Goal: Task Accomplishment & Management: Use online tool/utility

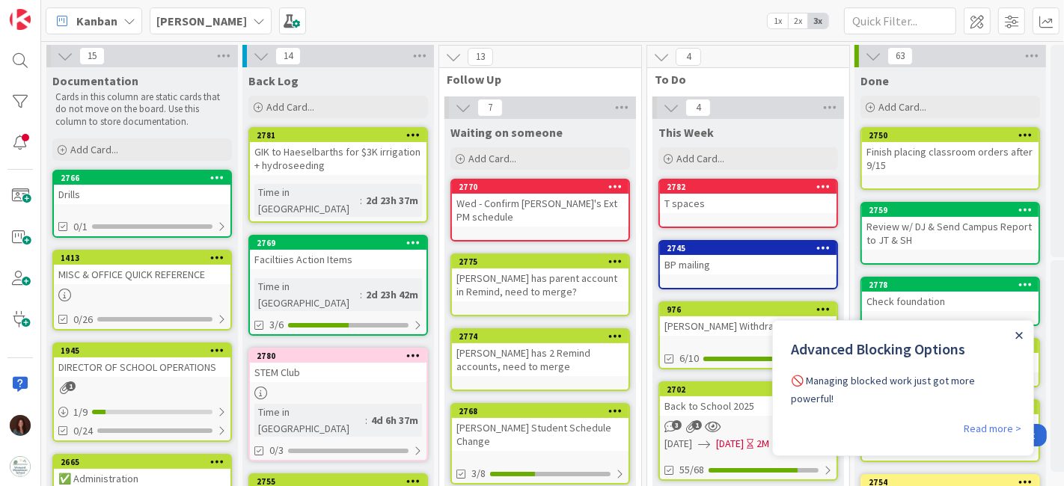
click at [1017, 333] on icon "Close Announcement" at bounding box center [1018, 334] width 7 height 7
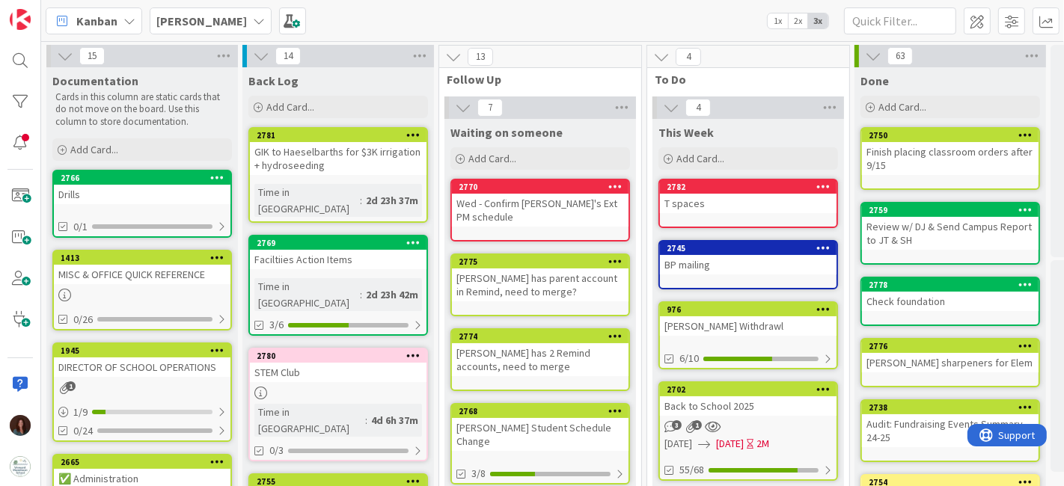
click at [611, 261] on icon at bounding box center [615, 261] width 14 height 10
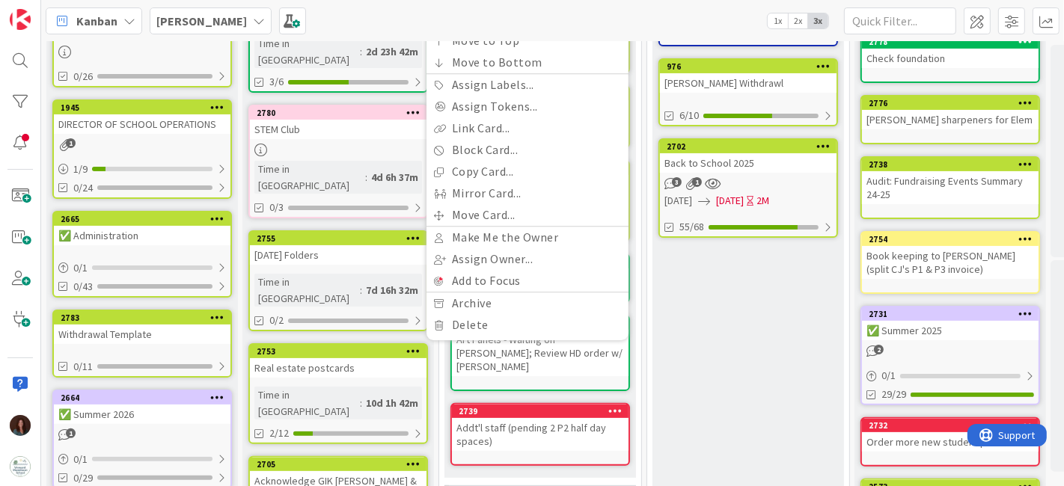
scroll to position [249, 0]
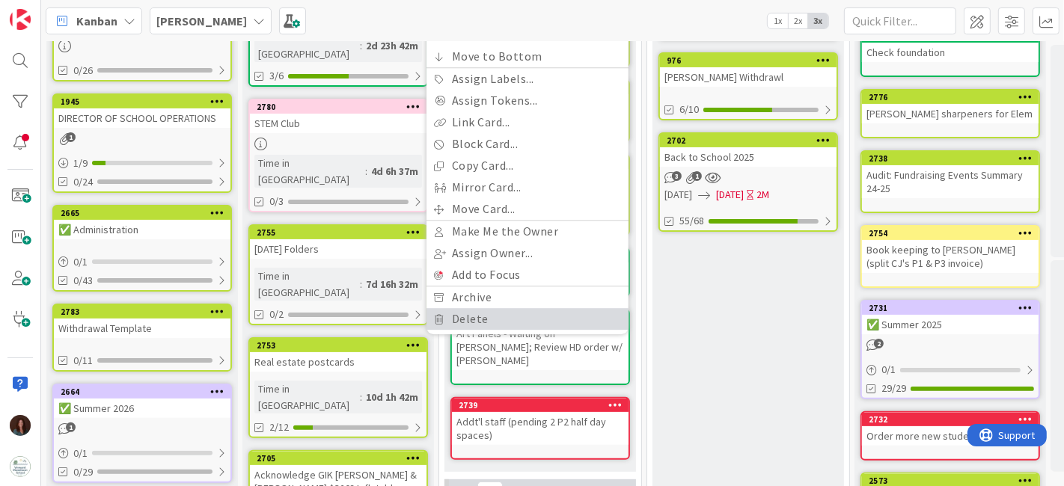
click at [512, 308] on link "Delete" at bounding box center [527, 319] width 202 height 22
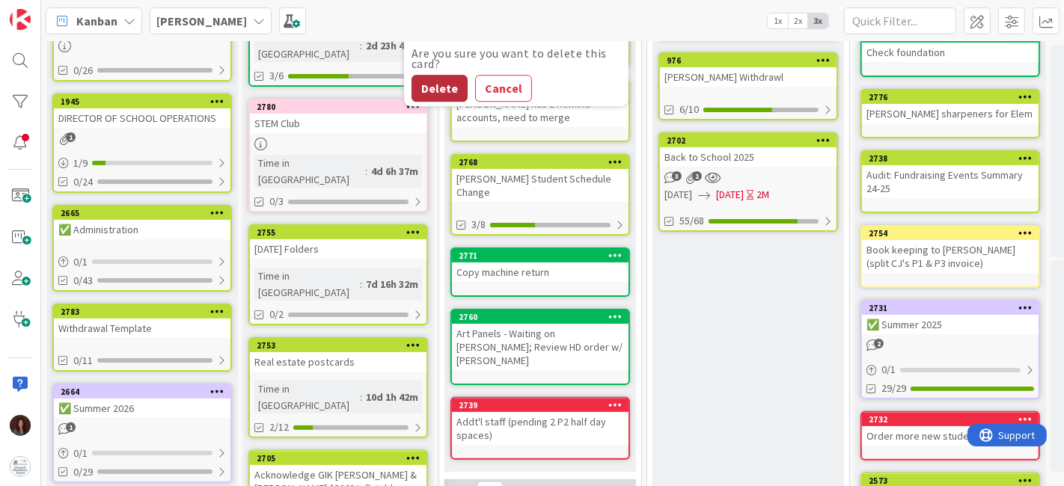
click at [435, 89] on button "Delete" at bounding box center [439, 88] width 56 height 27
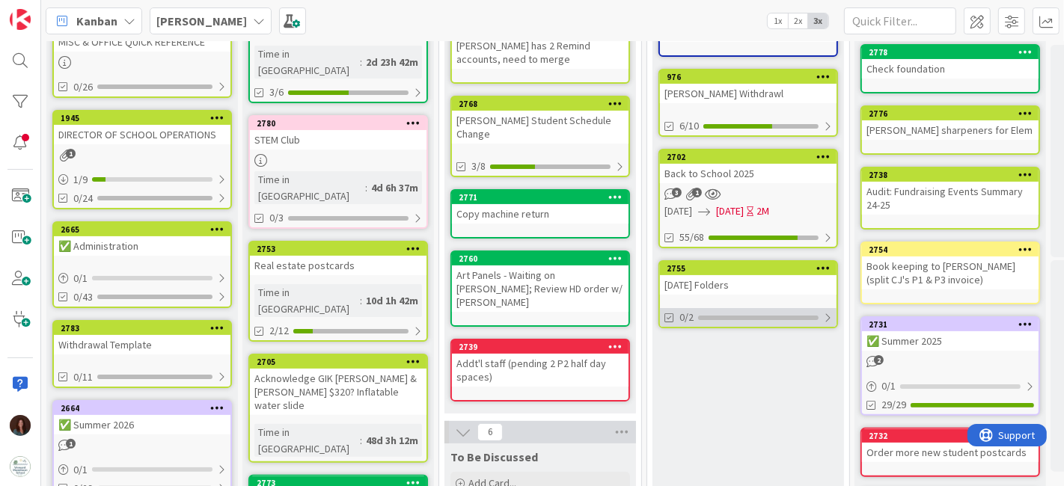
scroll to position [239, 0]
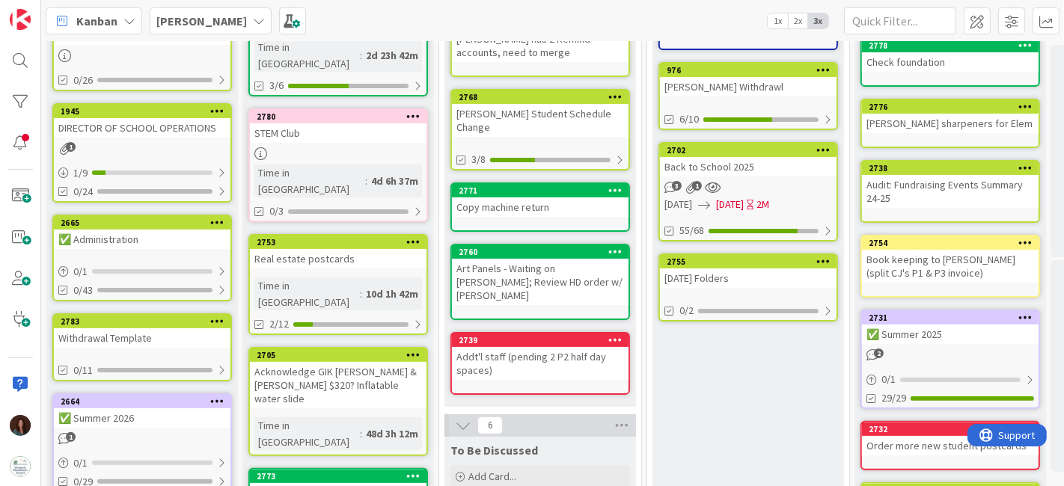
click at [722, 272] on div "[DATE] Folders" at bounding box center [748, 278] width 177 height 19
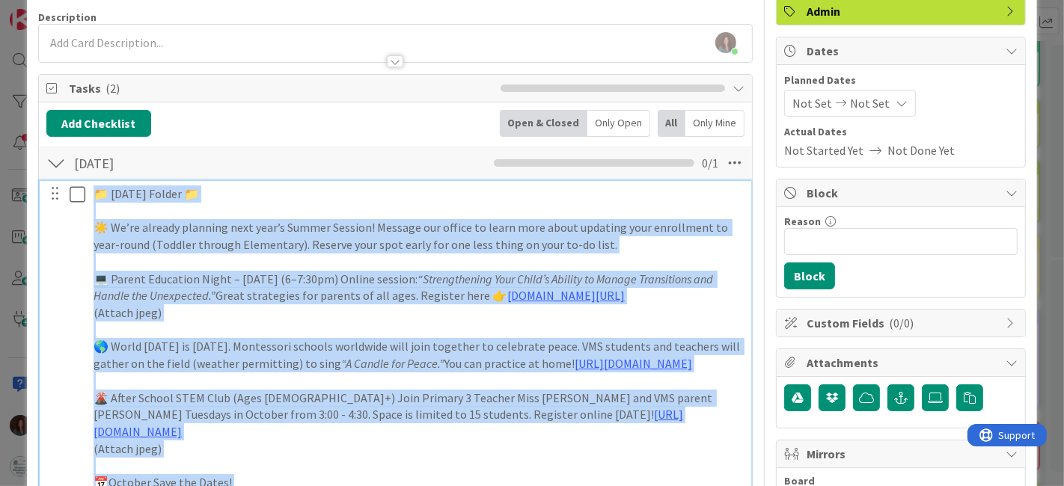
scroll to position [94, 0]
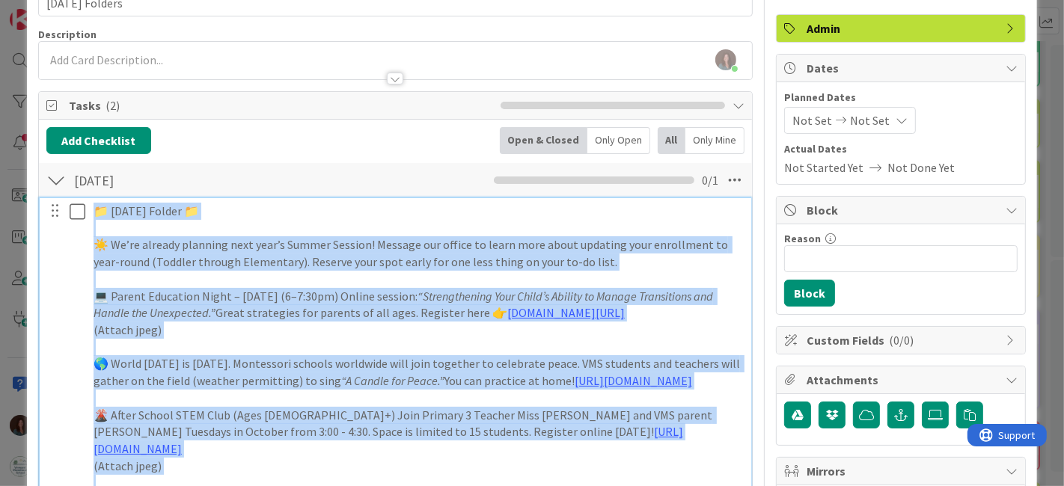
drag, startPoint x: 226, startPoint y: 324, endPoint x: 89, endPoint y: 206, distance: 180.9
click at [89, 206] on div "📁 Friday Folder 📁 ☀️ We’re already planning next year’s Summer Session! Message…" at bounding box center [418, 432] width 661 height 468
copy div "📁 Friday Folder 📁 ☀️ We’re already planning next year’s Summer Session! Message…"
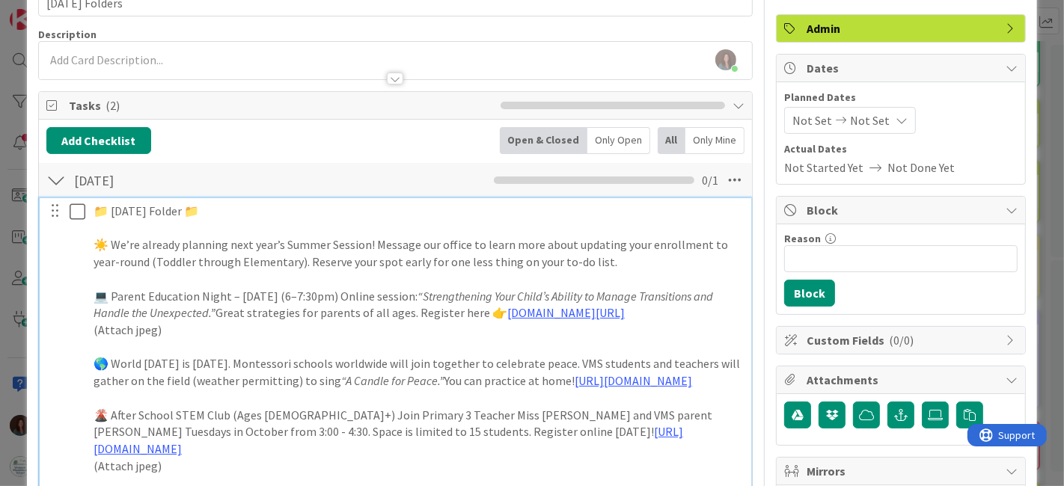
click at [54, 176] on div at bounding box center [55, 180] width 19 height 27
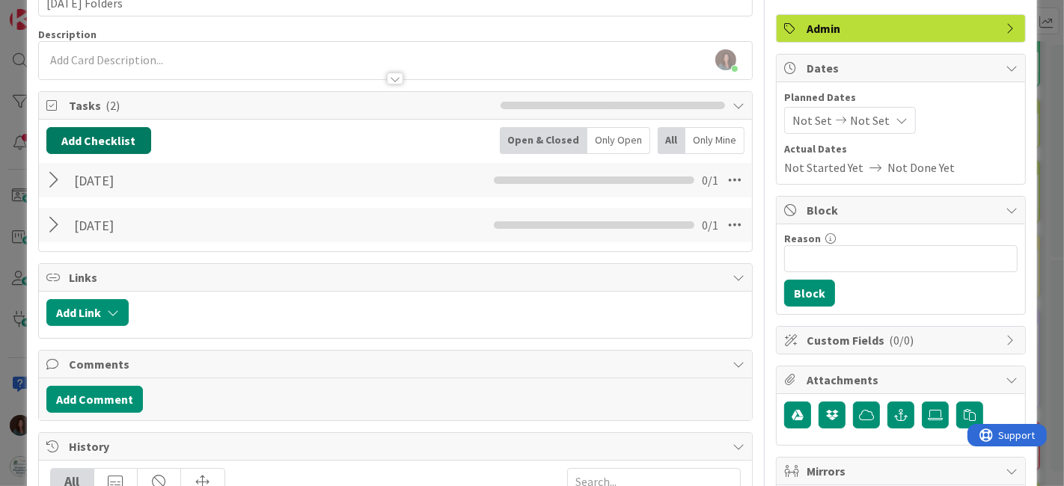
click at [88, 140] on button "Add Checklist" at bounding box center [98, 140] width 105 height 27
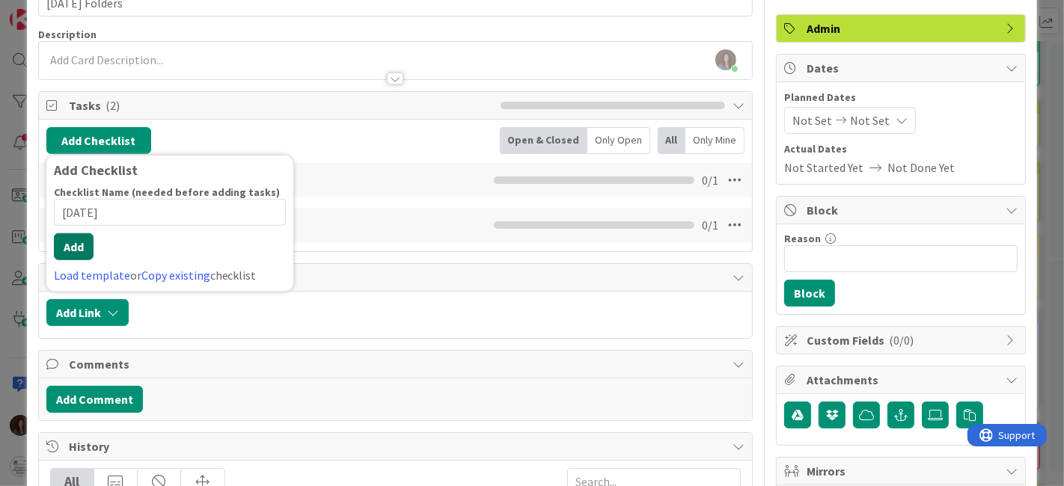
type input "Sept 19"
click at [67, 247] on button "Add" at bounding box center [74, 246] width 40 height 27
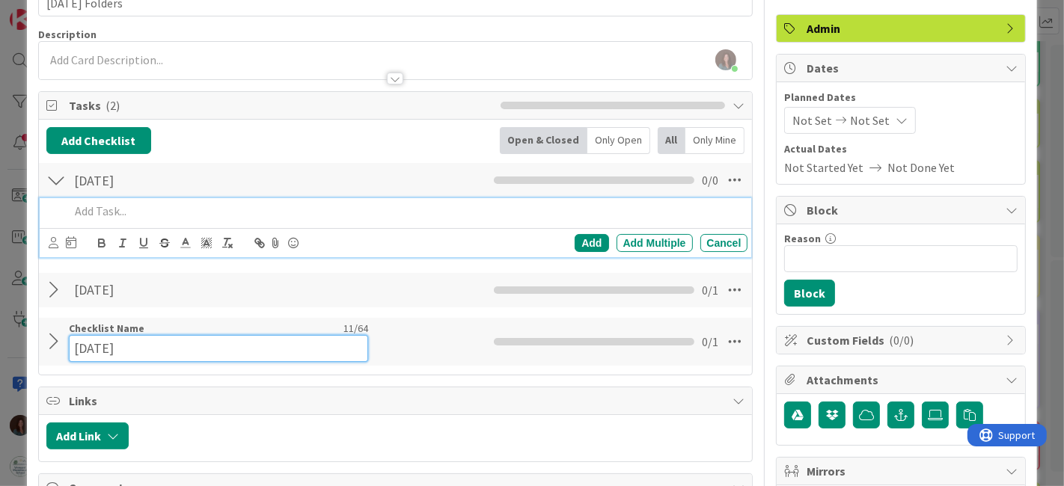
click at [107, 331] on div "Checklist Name 11 / 64 September 5" at bounding box center [218, 342] width 299 height 40
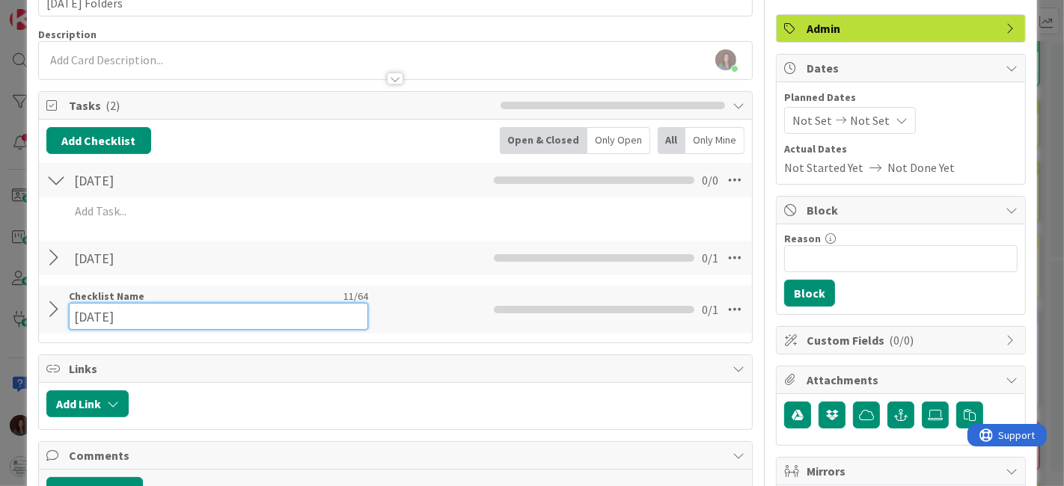
click at [131, 315] on input "September 5" at bounding box center [218, 316] width 299 height 27
type input "Sept 5"
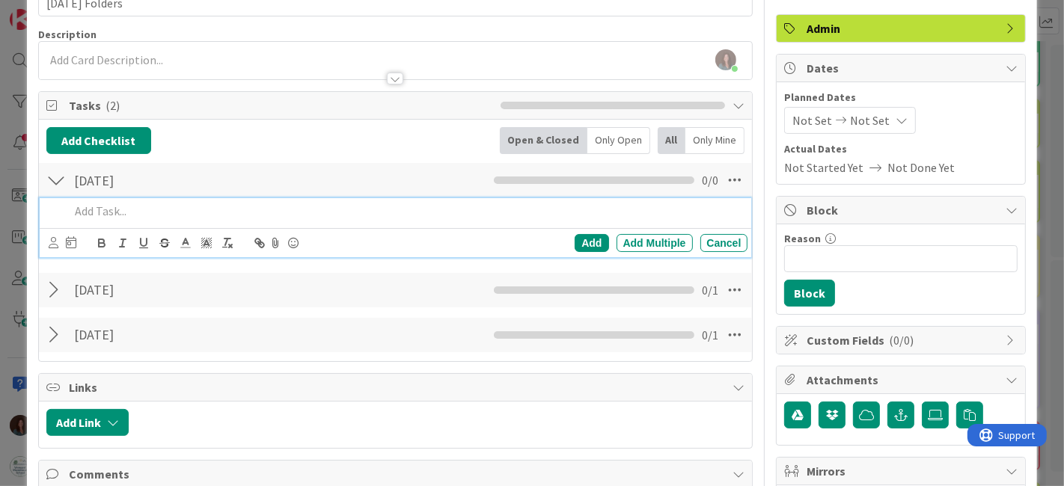
click at [128, 212] on p at bounding box center [406, 211] width 673 height 17
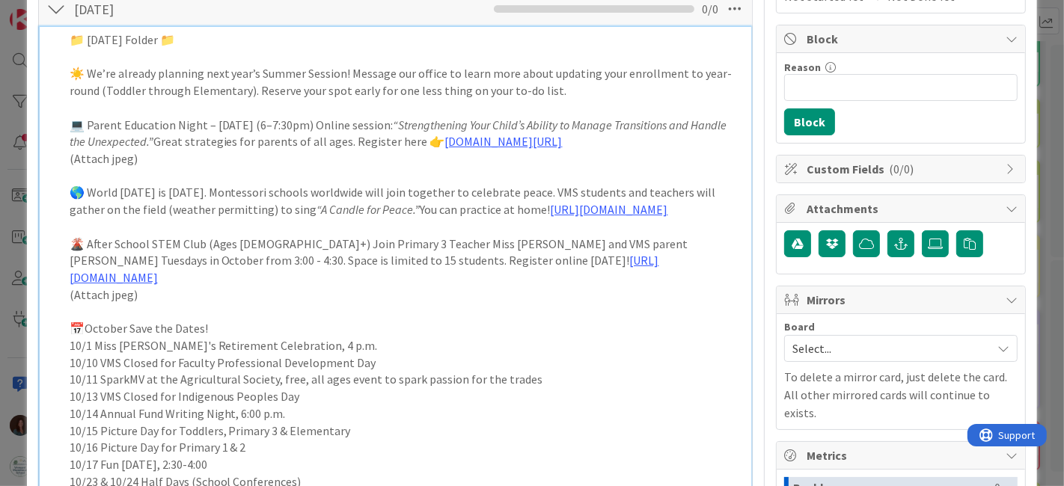
scroll to position [182, 0]
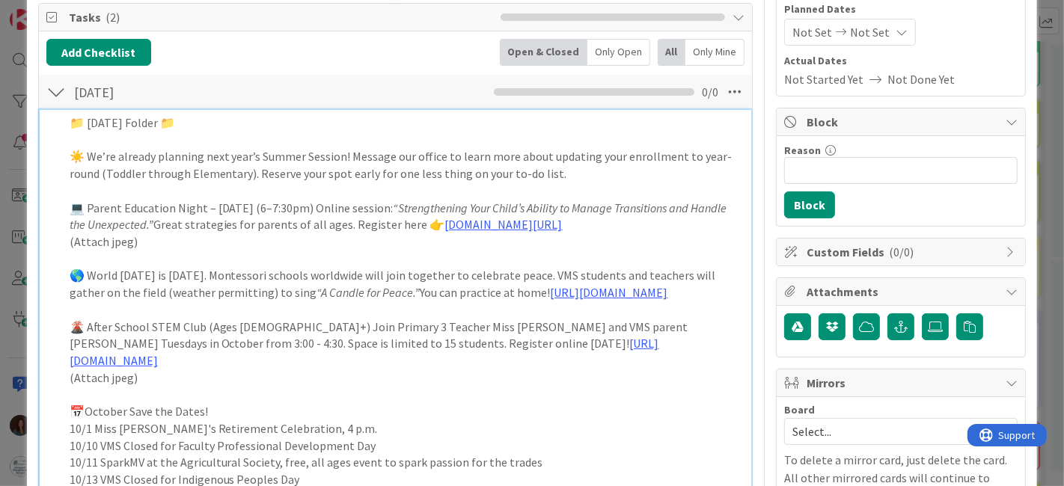
drag, startPoint x: 222, startPoint y: 297, endPoint x: 275, endPoint y: 218, distance: 94.8
click at [51, 139] on div "📁 Friday Folder 📁 ☀️ We’re already planning next year’s Summer Session! Message…" at bounding box center [397, 344] width 703 height 468
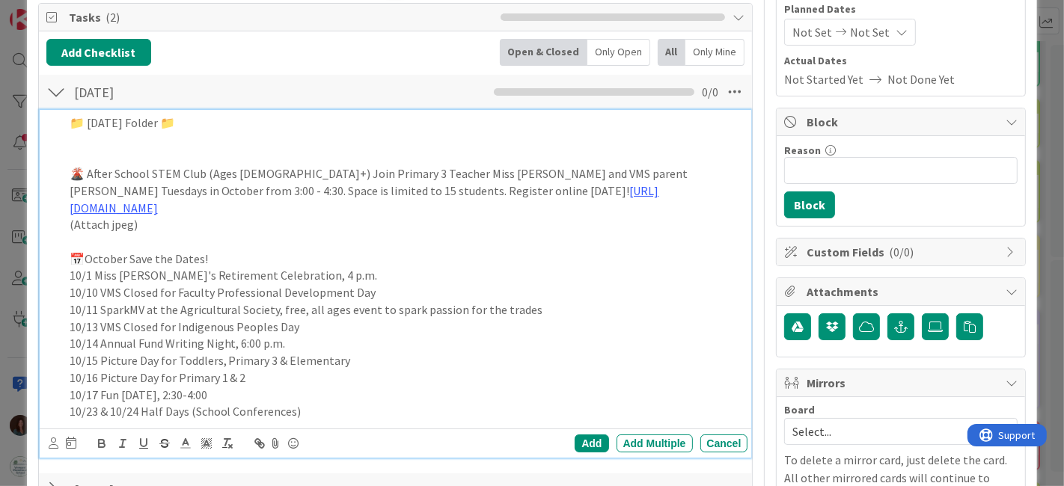
click at [105, 155] on p at bounding box center [406, 156] width 673 height 17
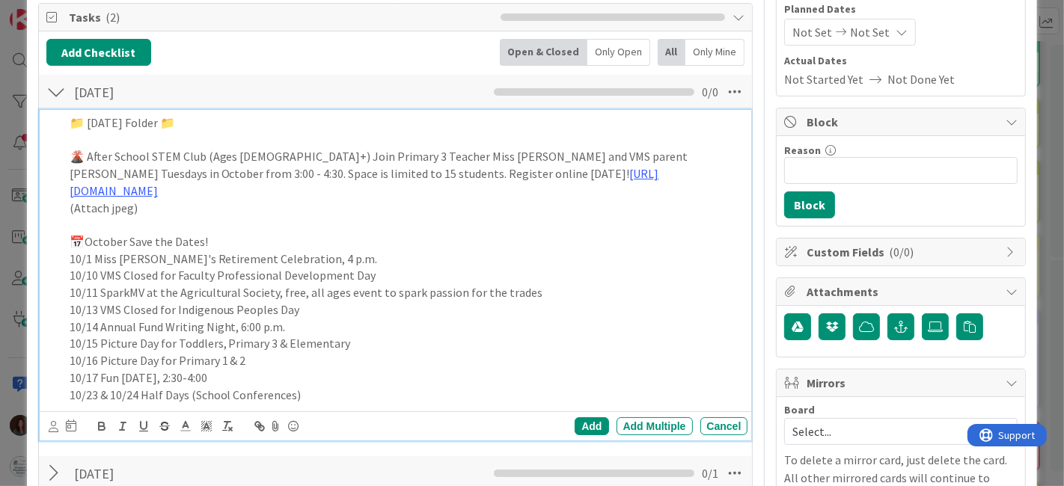
click at [228, 200] on p "(Attach jpeg)" at bounding box center [406, 208] width 673 height 17
click at [228, 123] on p "📁 Friday Folder 📁" at bounding box center [406, 122] width 673 height 17
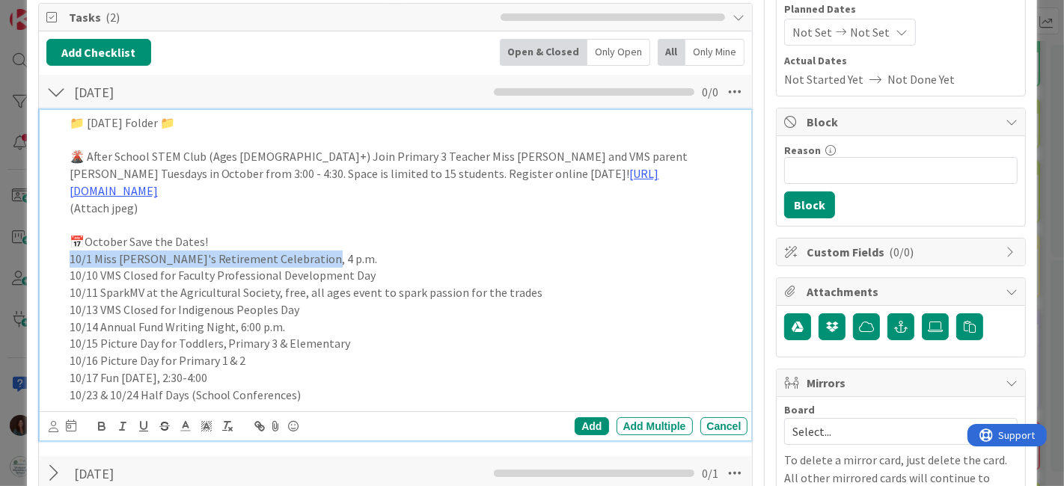
drag, startPoint x: 340, startPoint y: 232, endPoint x: 121, endPoint y: 263, distance: 220.6
copy p "10/1 Miss Sally's Retirement Celebration, 4 p.m."
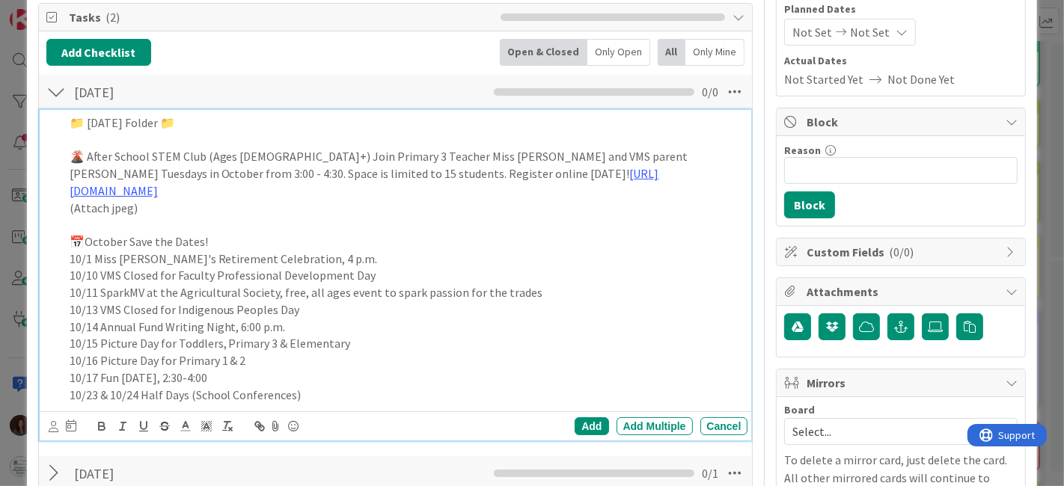
click at [210, 200] on p "(Attach jpeg)" at bounding box center [406, 208] width 673 height 17
click at [332, 387] on p "10/23 & 10/24 Half Days (School Conferences)" at bounding box center [406, 395] width 673 height 17
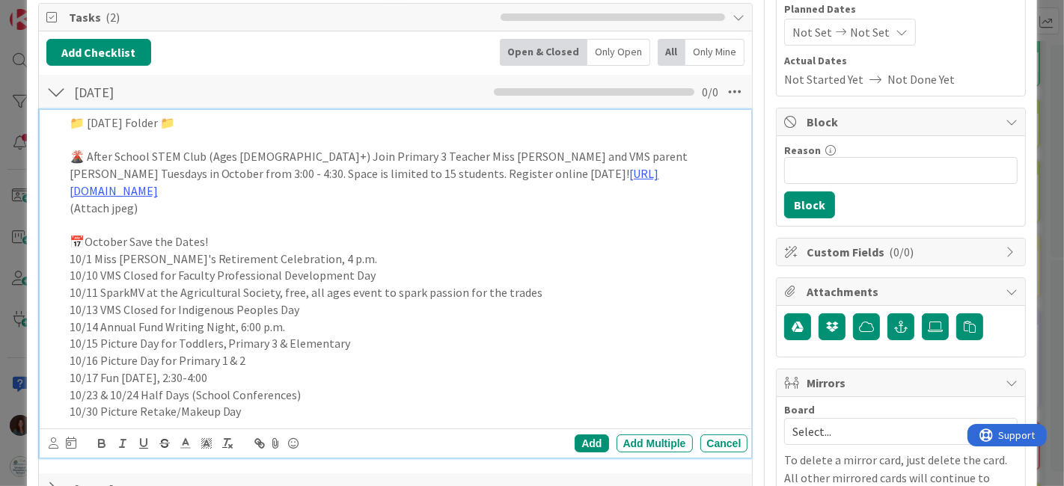
scroll to position [99, 0]
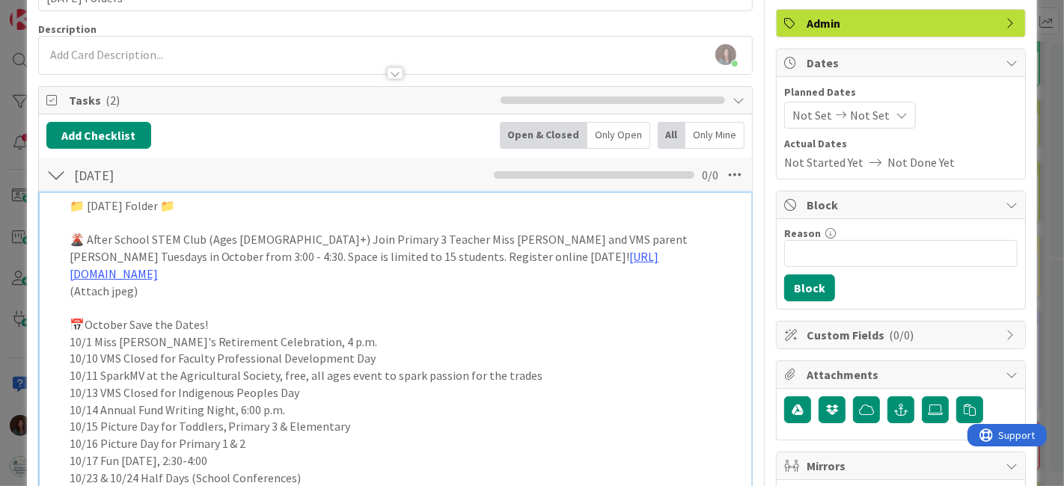
click at [311, 283] on p "(Attach jpeg)" at bounding box center [406, 291] width 673 height 17
click at [261, 283] on p "(Attach jpeg)" at bounding box center [406, 291] width 673 height 17
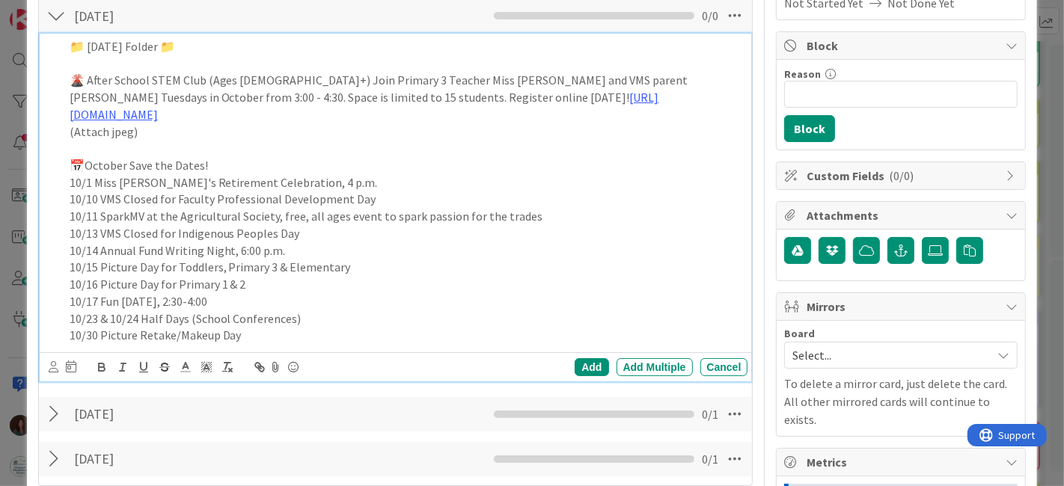
scroll to position [432, 0]
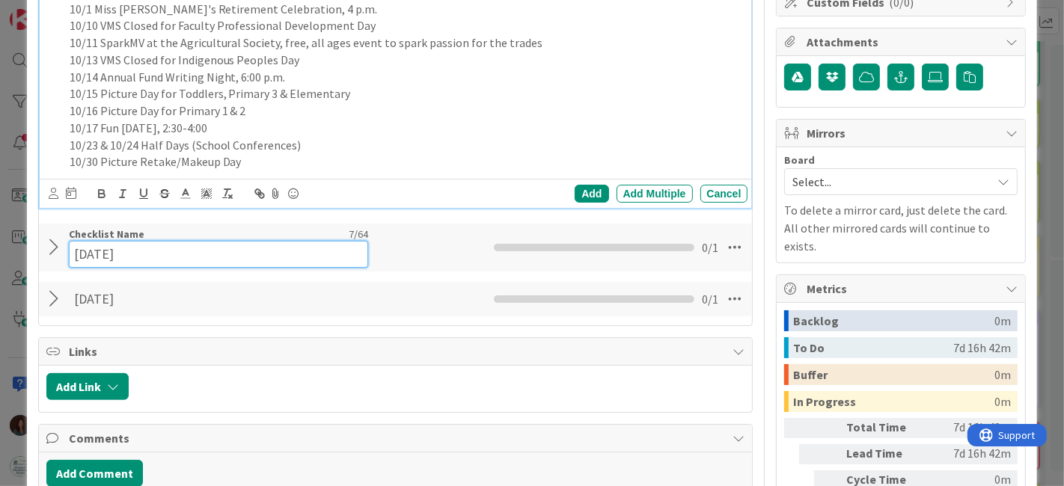
click at [108, 241] on input "Sept 12" at bounding box center [218, 254] width 299 height 27
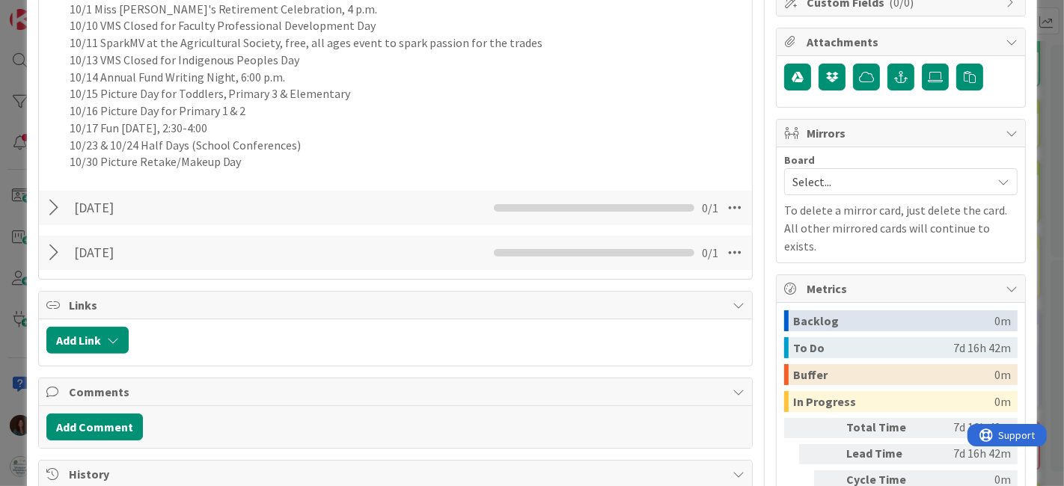
click at [57, 198] on div at bounding box center [55, 208] width 19 height 27
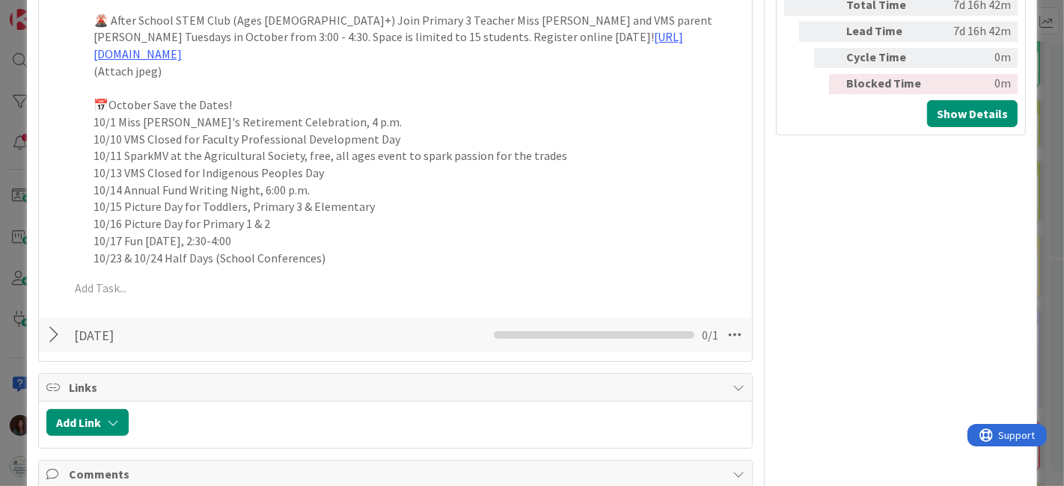
scroll to position [930, 0]
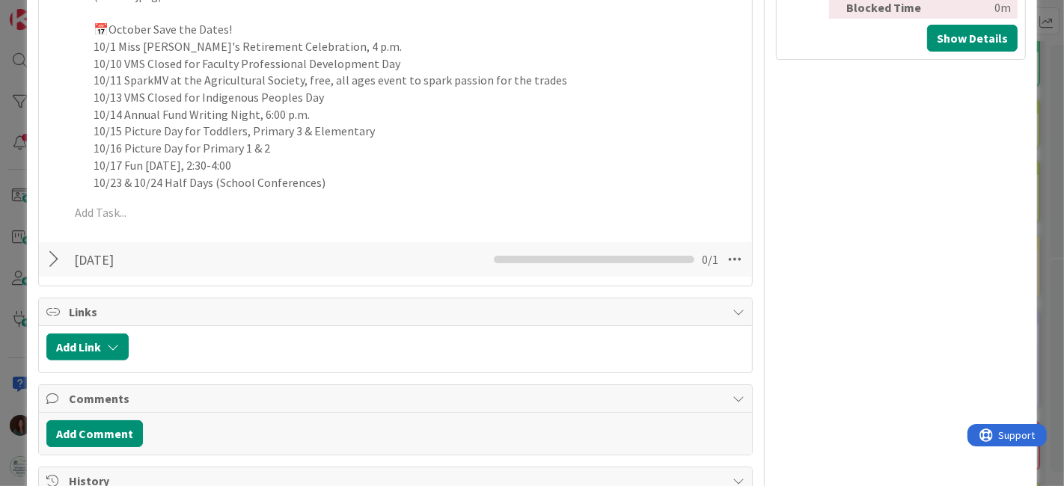
click at [55, 246] on div at bounding box center [55, 259] width 19 height 27
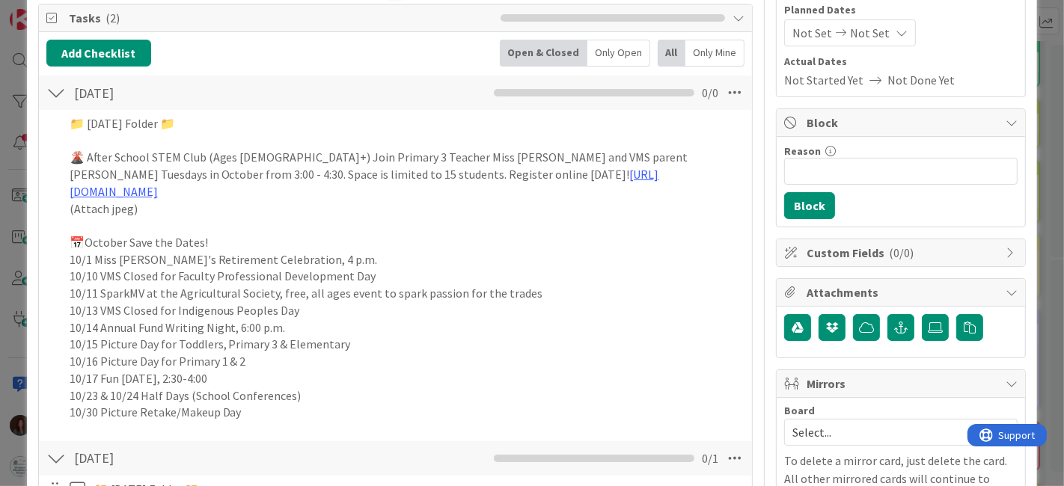
scroll to position [182, 0]
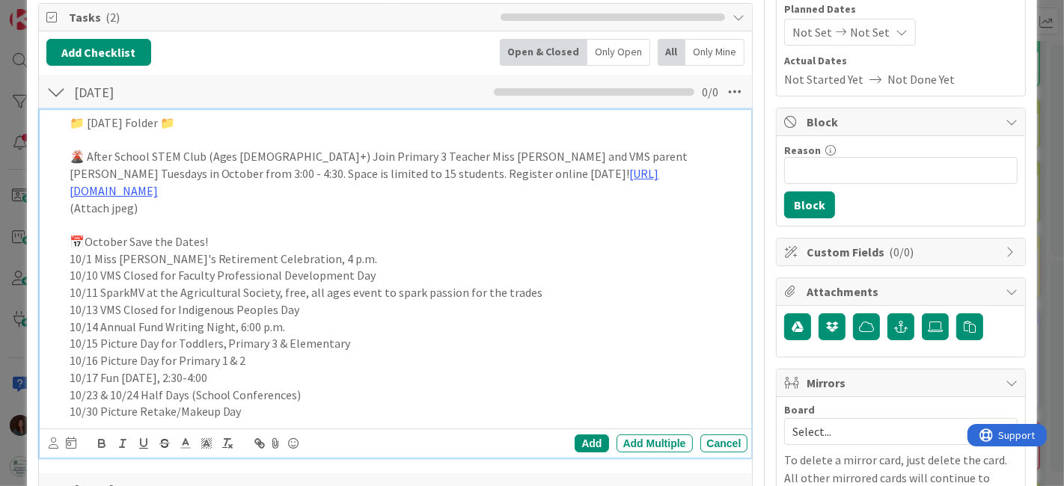
click at [310, 251] on p "10/1 Miss Sally's Retirement Celebration, 4 p.m." at bounding box center [406, 259] width 673 height 17
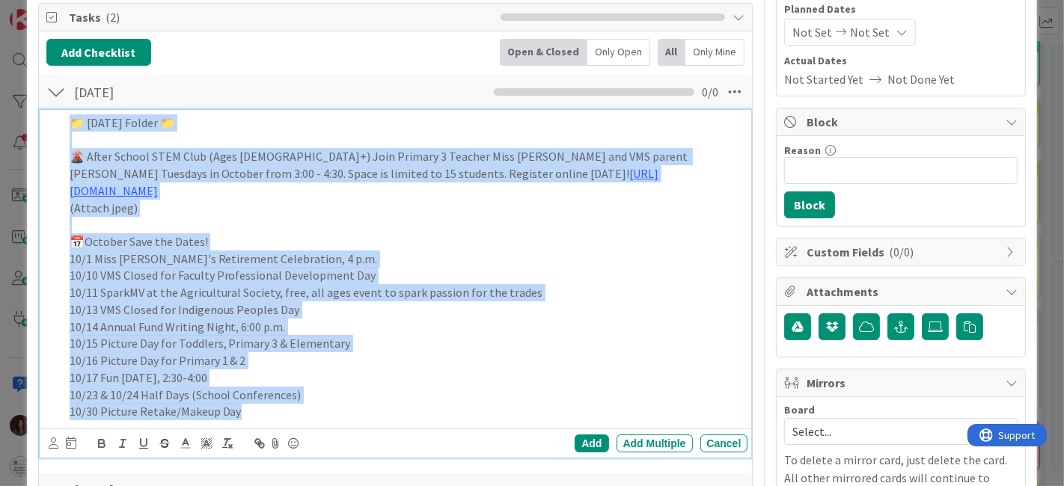
drag, startPoint x: 281, startPoint y: 393, endPoint x: 73, endPoint y: 118, distance: 344.9
click at [73, 118] on div "📁 Friday Folder 📁 🌋 After School STEM Club (Ages 5+) Join Primary 3 Teacher Mis…" at bounding box center [406, 267] width 685 height 315
copy div "📁 Friday Folder 📁 🌋 After School STEM Club (Ages 5+) Join Primary 3 Teacher Mis…"
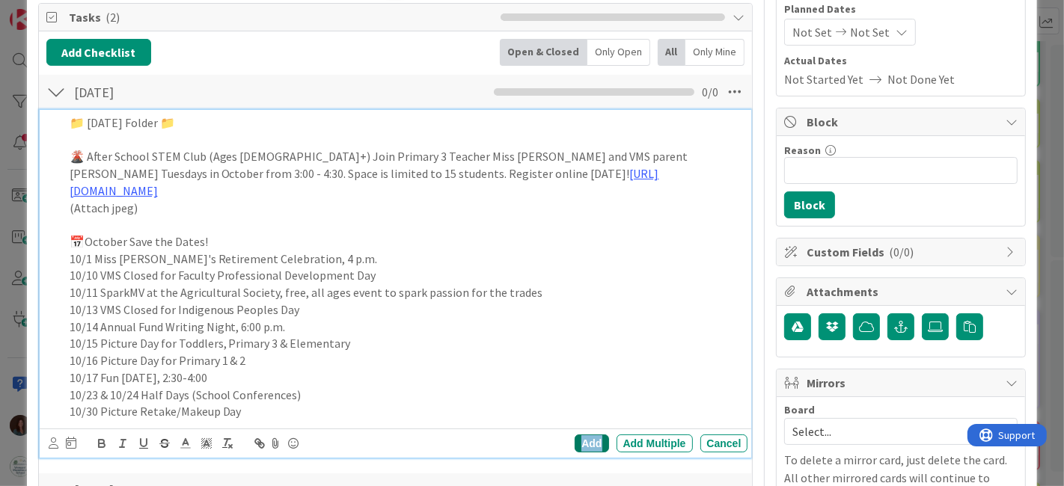
click at [589, 435] on div "Add" at bounding box center [592, 444] width 34 height 18
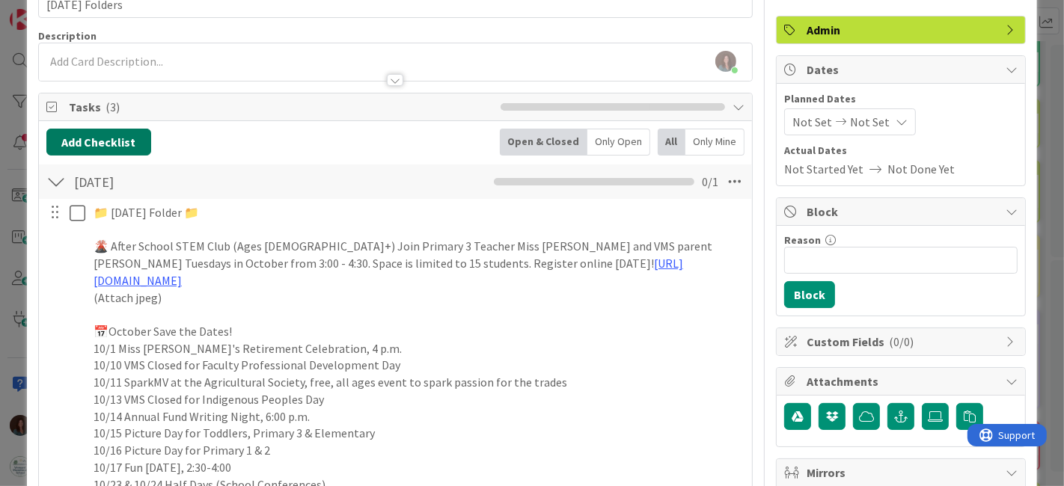
scroll to position [16, 0]
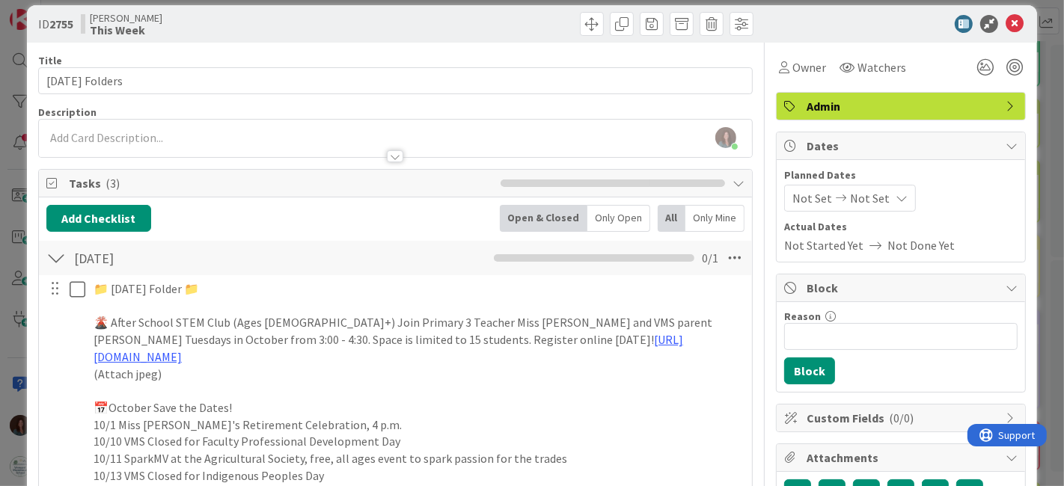
drag, startPoint x: 55, startPoint y: 253, endPoint x: 117, endPoint y: 273, distance: 64.6
click at [56, 253] on div at bounding box center [55, 258] width 19 height 27
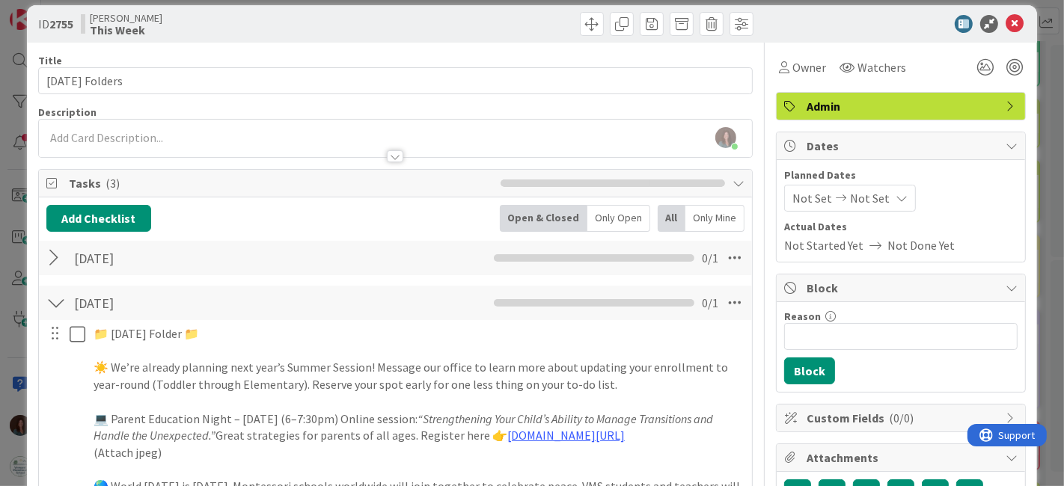
click at [46, 302] on div at bounding box center [55, 303] width 19 height 27
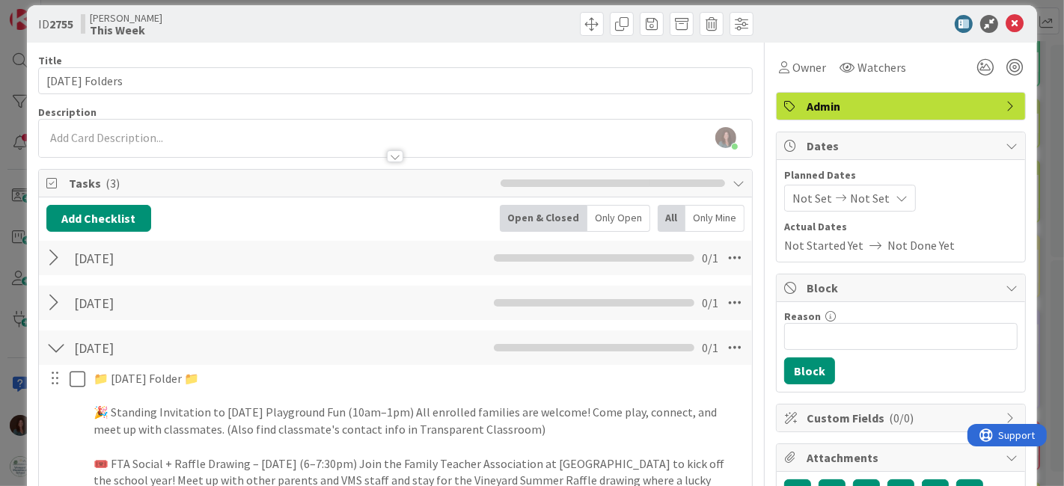
click at [65, 345] on div "Sept 5 Checklist Name 6 / 64 Sept 5 0 / 1" at bounding box center [396, 348] width 714 height 34
click at [58, 343] on div at bounding box center [55, 347] width 19 height 27
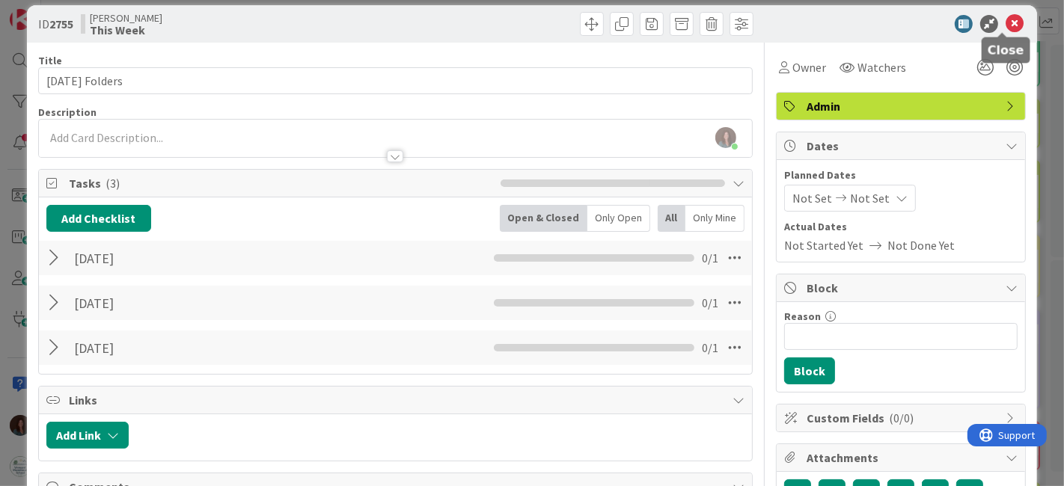
click at [1006, 19] on icon at bounding box center [1015, 24] width 18 height 18
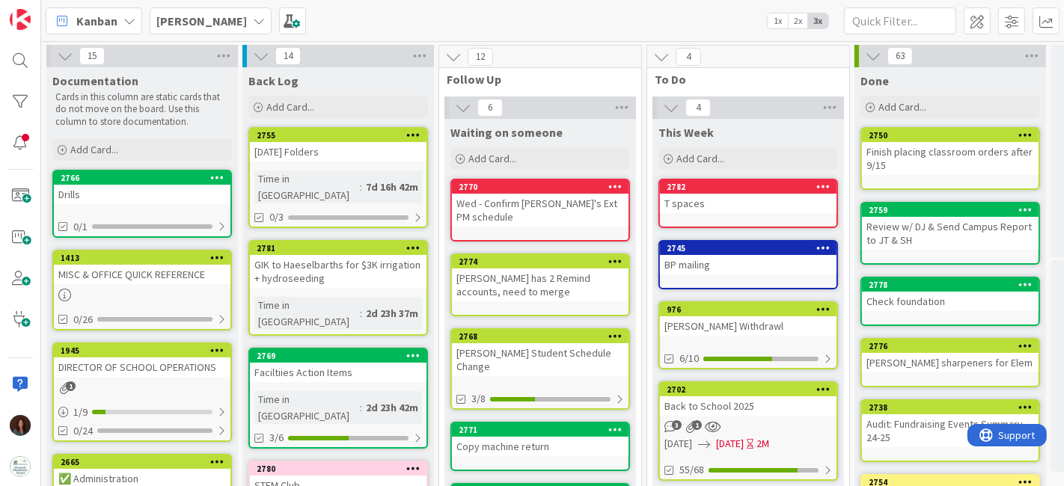
click at [318, 476] on div "STEM Club" at bounding box center [338, 485] width 177 height 19
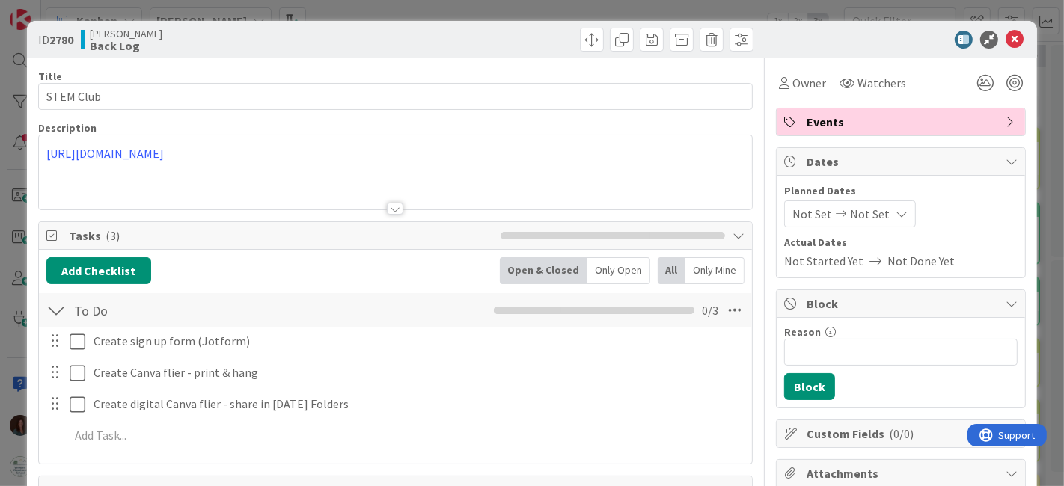
click at [242, 190] on div at bounding box center [396, 190] width 714 height 38
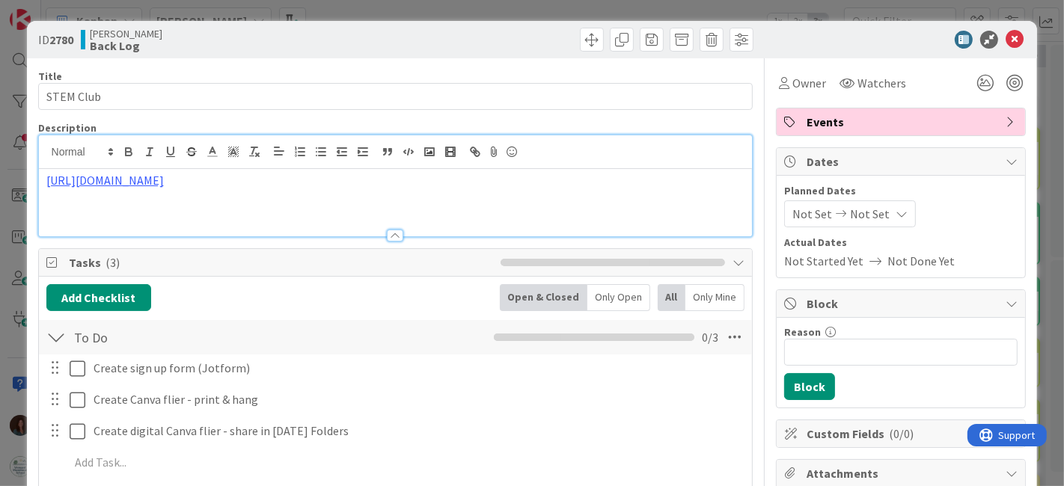
click at [257, 187] on p "https://www.jotform.com/tables/252533538075055?utm_source=sheetsemailfooter&utm…" at bounding box center [395, 180] width 699 height 17
click at [337, 241] on link "https://www.jotform.com/tables/252533538075055" at bounding box center [350, 242] width 103 height 19
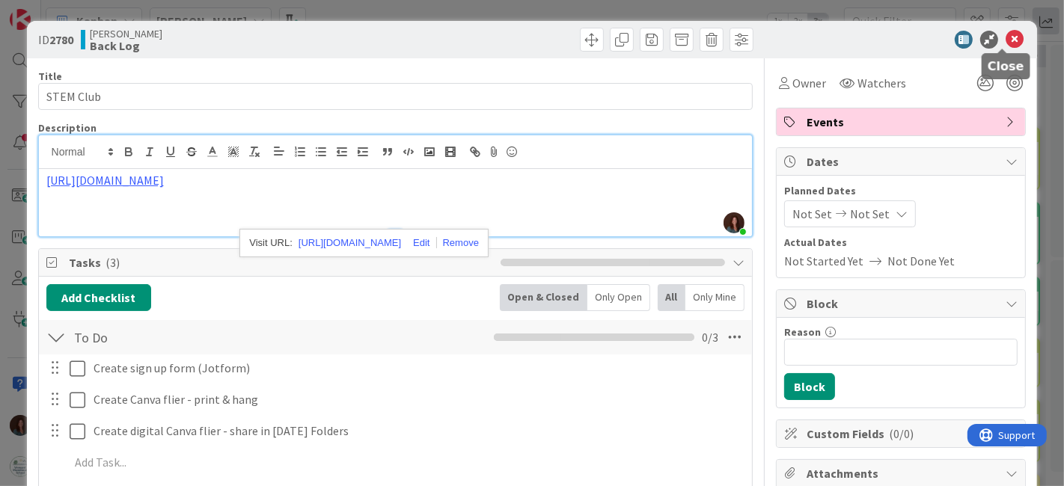
drag, startPoint x: 1000, startPoint y: 40, endPoint x: 1052, endPoint y: 31, distance: 53.3
click at [1006, 40] on icon at bounding box center [1015, 40] width 18 height 18
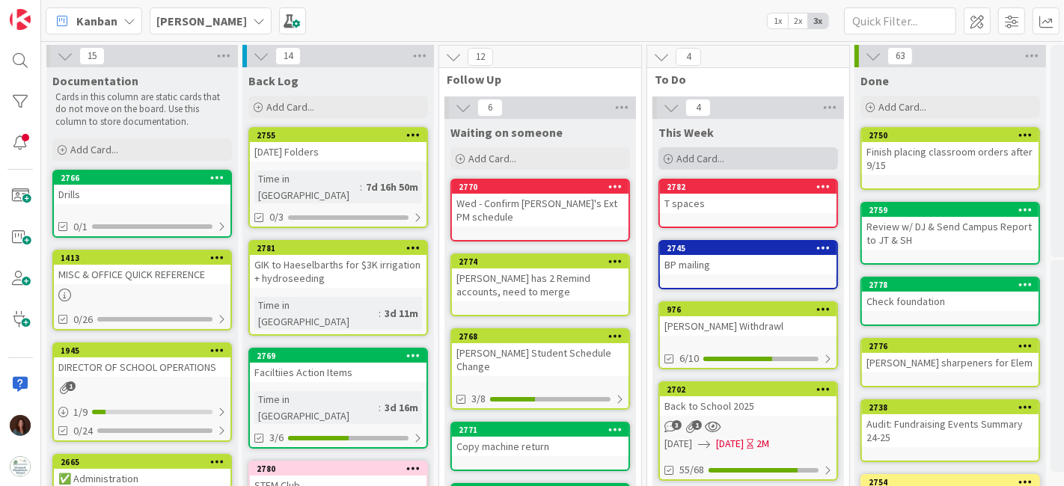
click at [803, 156] on div "Add Card..." at bounding box center [748, 158] width 180 height 22
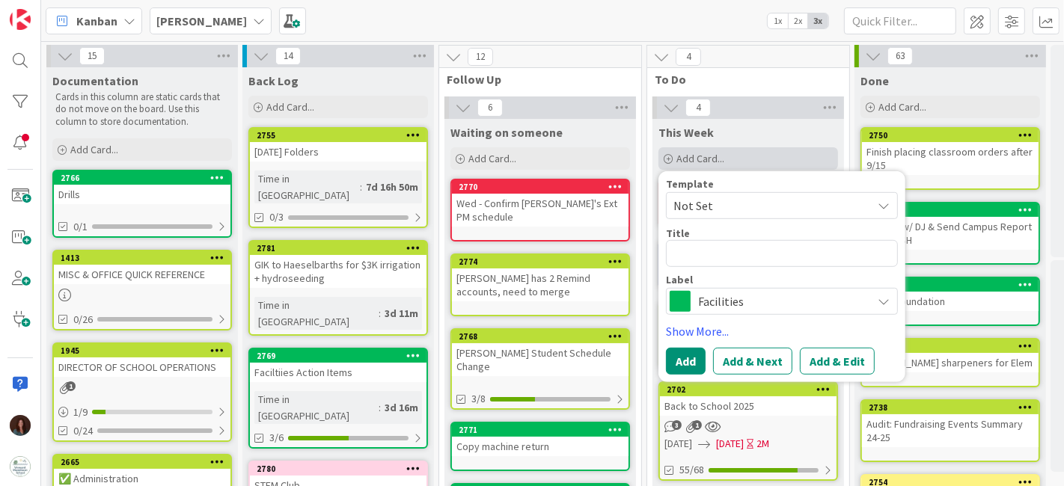
type textarea "x"
type textarea "D"
type textarea "x"
type textarea "Di"
type textarea "x"
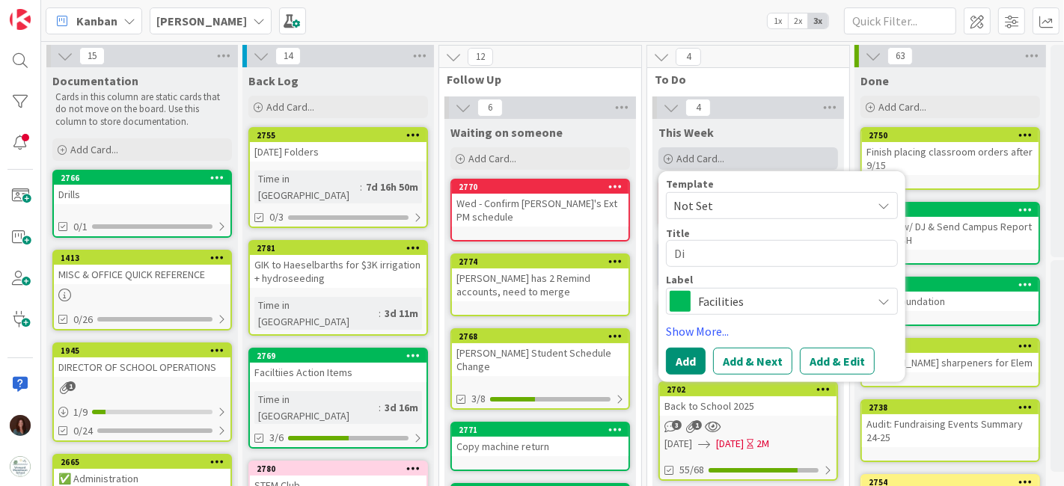
type textarea "Dia"
type textarea "x"
type textarea "Diap"
type textarea "x"
type textarea "Diape"
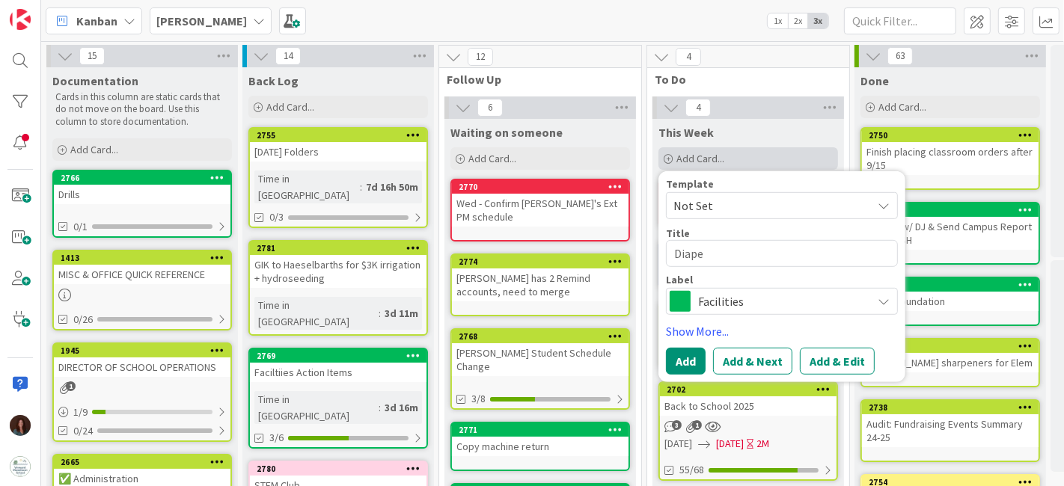
type textarea "x"
type textarea "Diaper"
type textarea "x"
type textarea "Diaper"
type textarea "x"
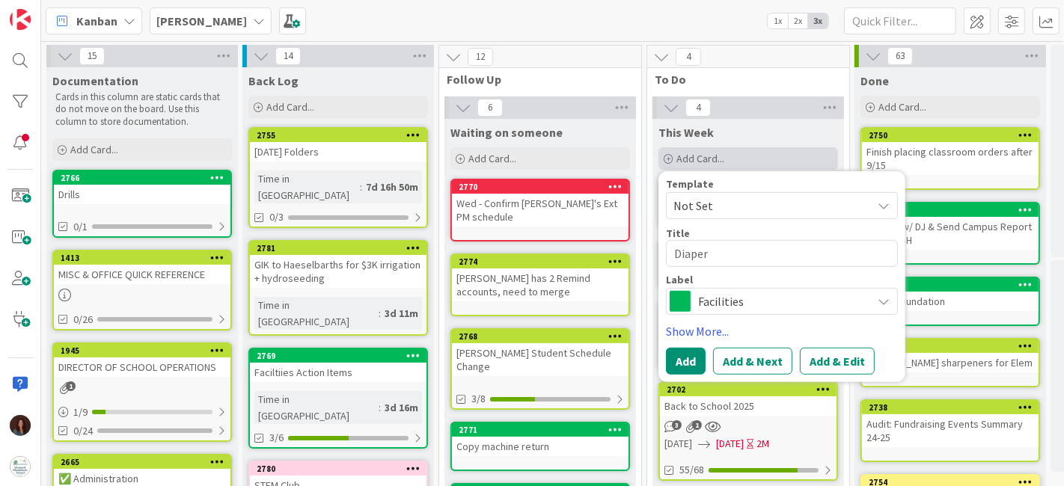
type textarea "Diaper p"
type textarea "x"
type textarea "Diaper pa"
type textarea "x"
type textarea "[PERSON_NAME]"
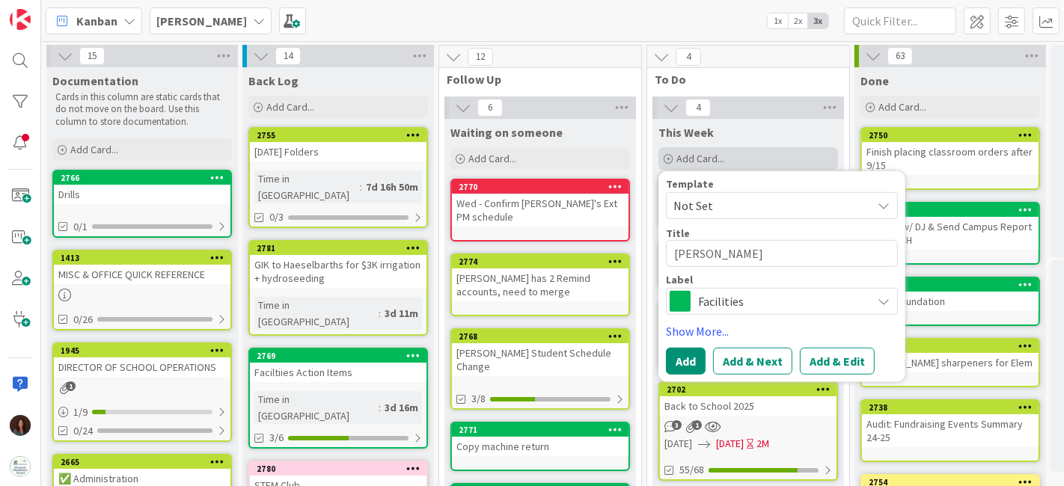
type textarea "x"
type textarea "[PERSON_NAME]"
type textarea "x"
type textarea "[PERSON_NAME]"
type textarea "x"
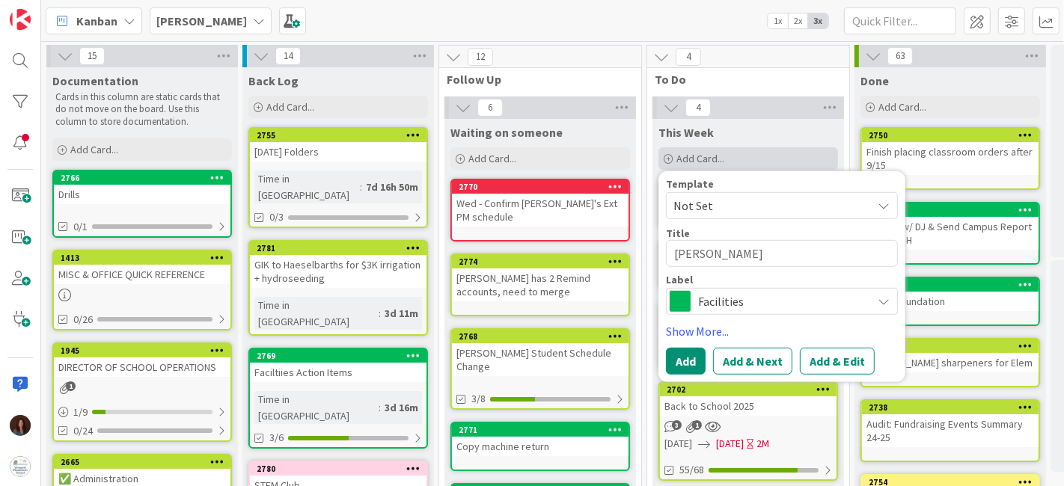
type textarea "[PERSON_NAME] r"
type textarea "x"
type textarea "[PERSON_NAME] re"
type textarea "x"
type textarea "[PERSON_NAME] ref"
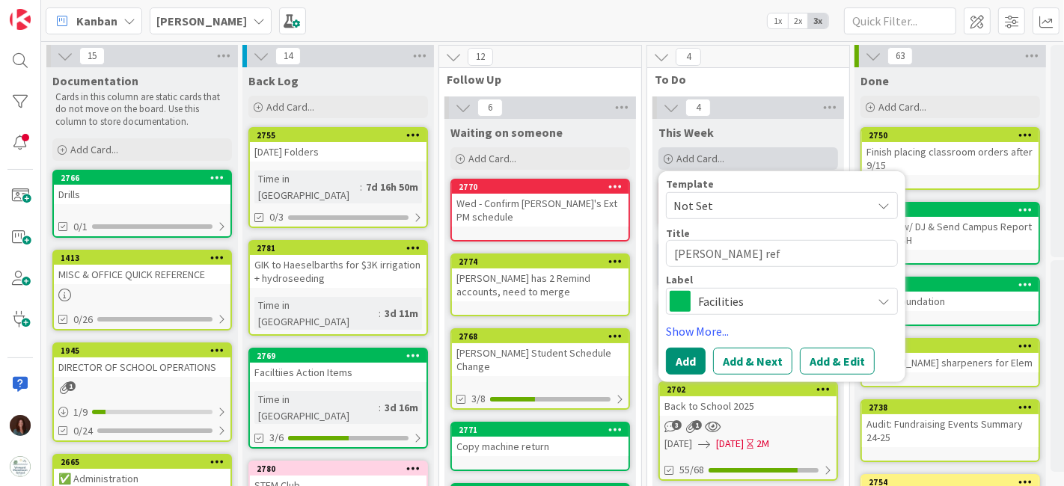
type textarea "x"
type textarea "[PERSON_NAME]"
type textarea "x"
type textarea "[PERSON_NAME]"
type textarea "x"
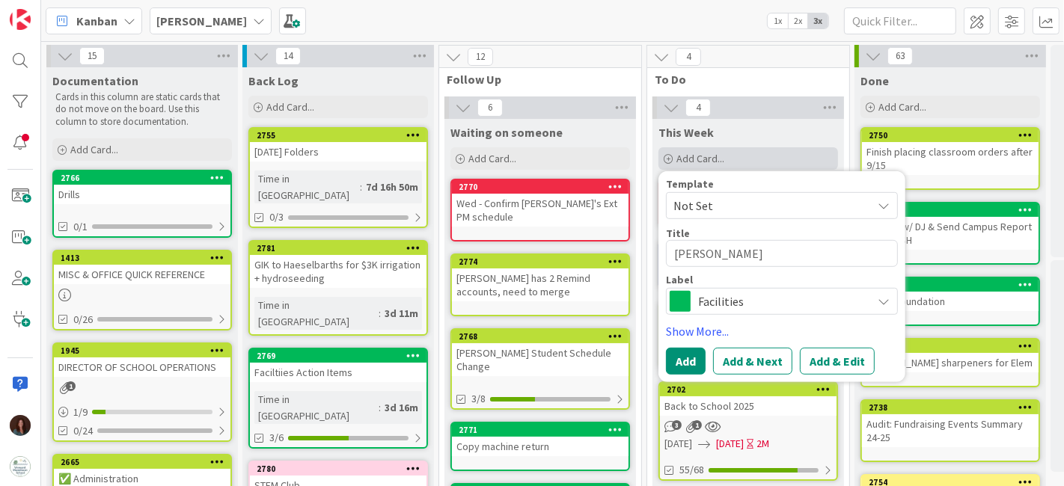
type textarea "[PERSON_NAME]"
type textarea "x"
type textarea "[PERSON_NAME]"
type textarea "x"
type textarea "[PERSON_NAME]"
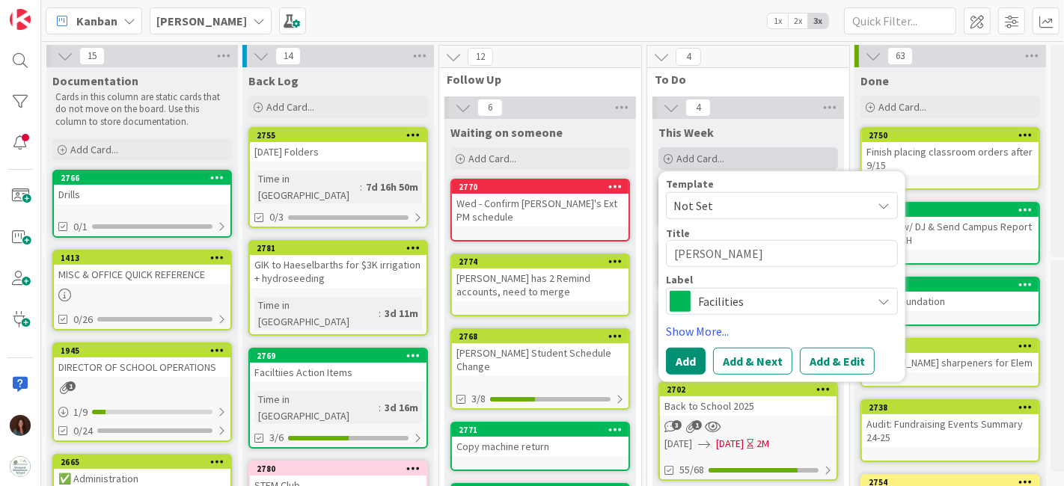
type textarea "x"
type textarea "[PERSON_NAME] ref"
type textarea "x"
type textarea "[PERSON_NAME] refu"
type textarea "x"
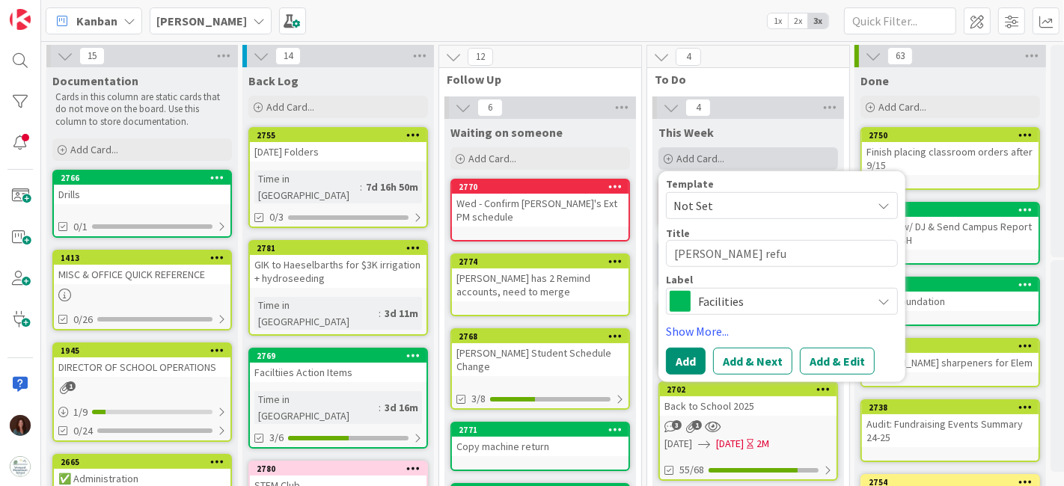
type textarea "[PERSON_NAME] refun"
type textarea "x"
type textarea "[PERSON_NAME] refund"
type textarea "x"
type textarea "[PERSON_NAME] refund;"
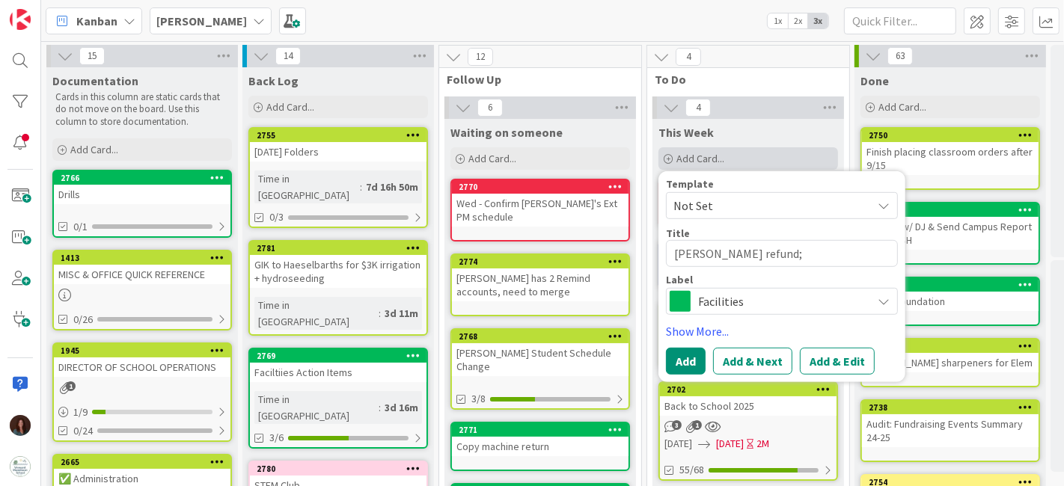
type textarea "x"
type textarea "[PERSON_NAME] refund;"
type textarea "x"
type textarea "[PERSON_NAME] refund; F"
type textarea "x"
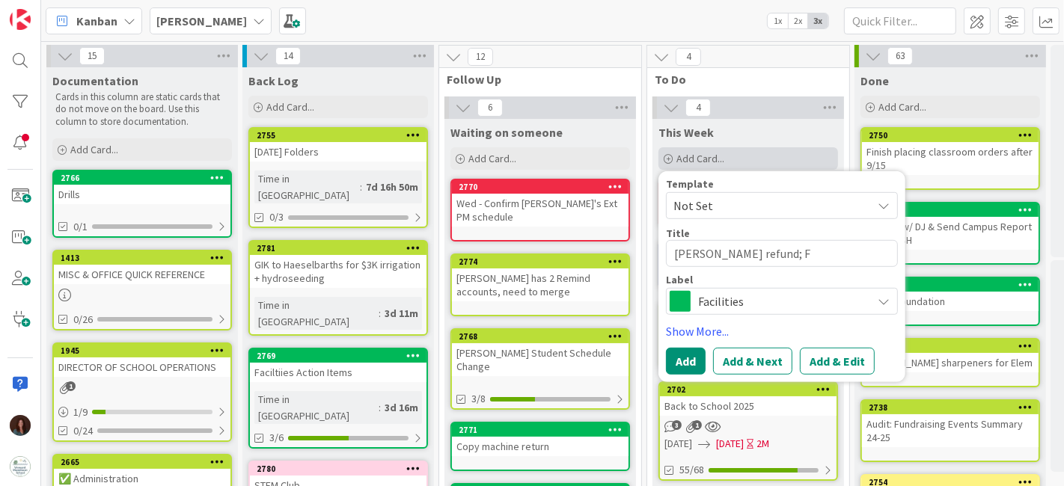
type textarea "[PERSON_NAME] refund; Fi"
type textarea "x"
type textarea "[PERSON_NAME] refund; Fix"
type textarea "x"
type textarea "[PERSON_NAME] refund; Fix d"
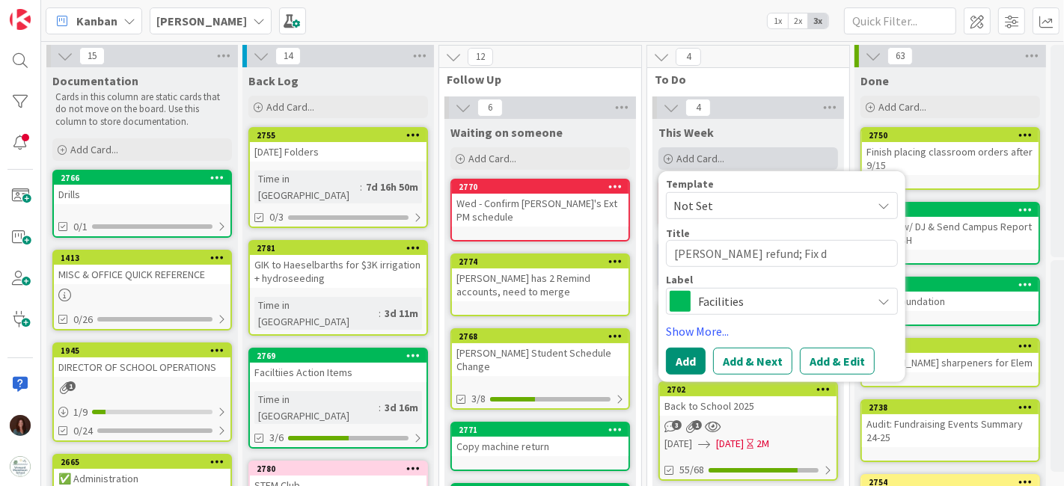
type textarea "x"
type textarea "Diaper pail refund; Fix di"
type textarea "x"
type textarea "Diaper pail refund; Fix dia"
type textarea "x"
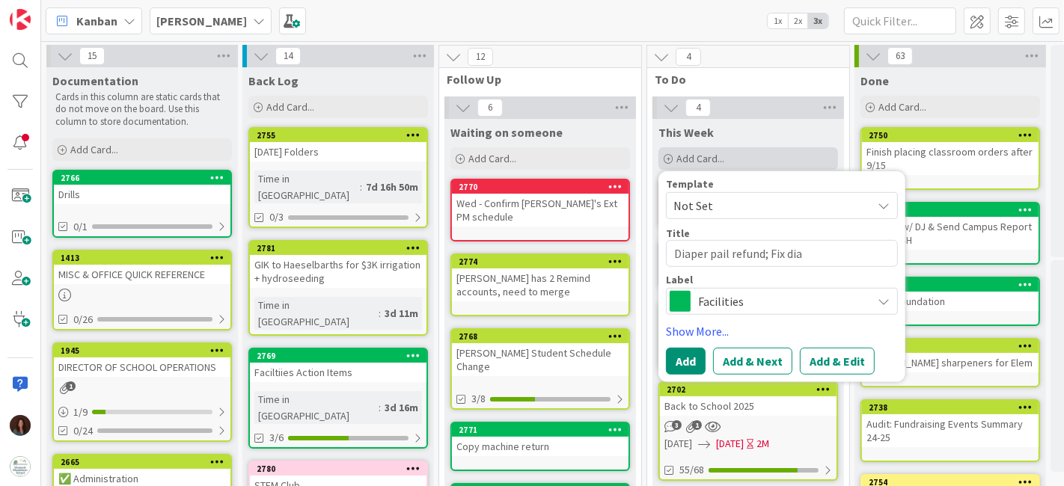
type textarea "Diaper pail refund; Fix diap"
type textarea "x"
type textarea "Diaper pail refund; Fix diape"
type textarea "x"
type textarea "[PERSON_NAME] refund; Fix diaper"
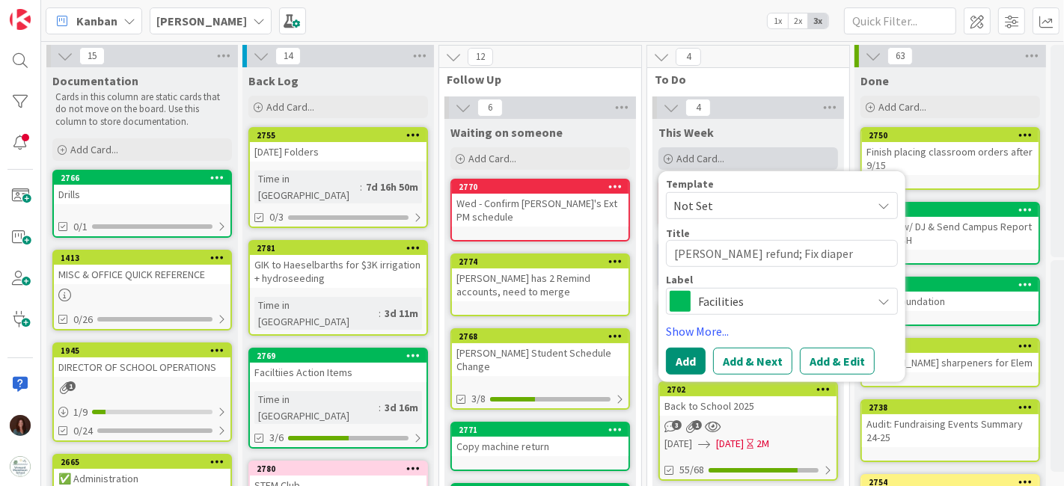
type textarea "x"
type textarea "[PERSON_NAME] refund; Fix diaper"
type textarea "x"
type textarea "Diaper pail refund; Fix diaper p"
type textarea "x"
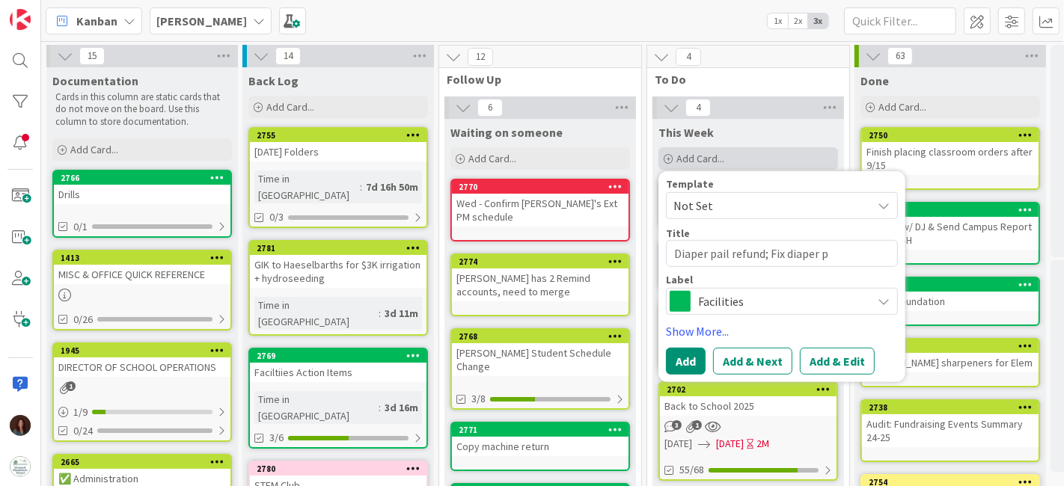
type textarea "Diaper pail refund; Fix diaper pa"
type textarea "x"
type textarea "Diaper pail refund; Fix diaper pai"
type textarea "x"
type textarea "Diaper pail refund; Fix diaper pail"
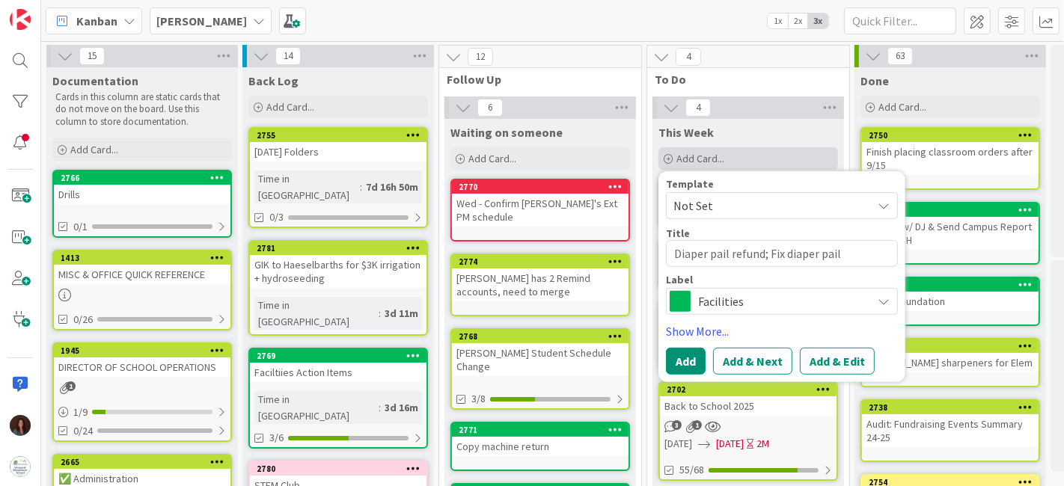
type textarea "x"
type textarea "Diaper pail refund; Fix diaper pail;"
type textarea "x"
type textarea "Diaper pail refund; Fix diaper pail;"
type textarea "x"
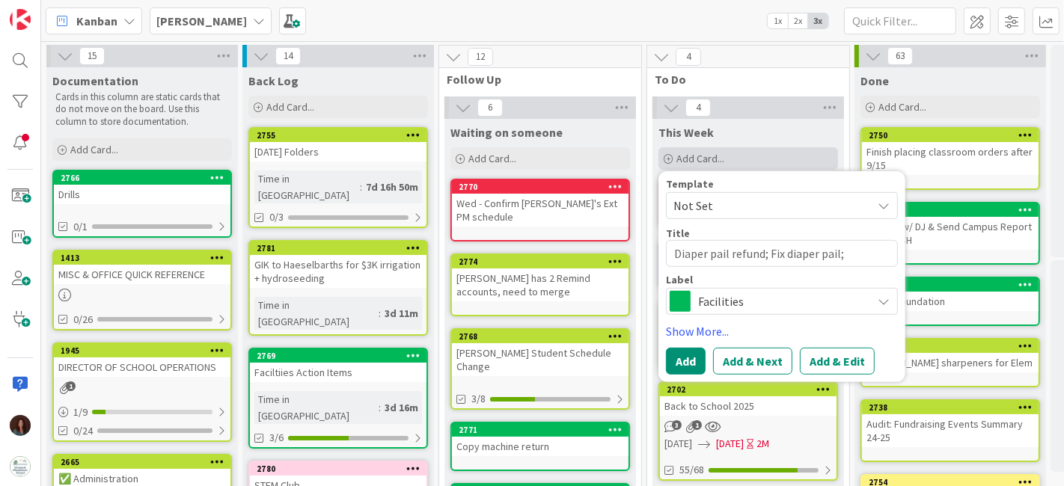
type textarea "Diaper pail refund; Fix diaper pail; P"
type textarea "x"
type textarea "Diaper pail refund; Fix diaper pail; Pi"
type textarea "x"
type textarea "Diaper pail refund; Fix diaper pail; Pic"
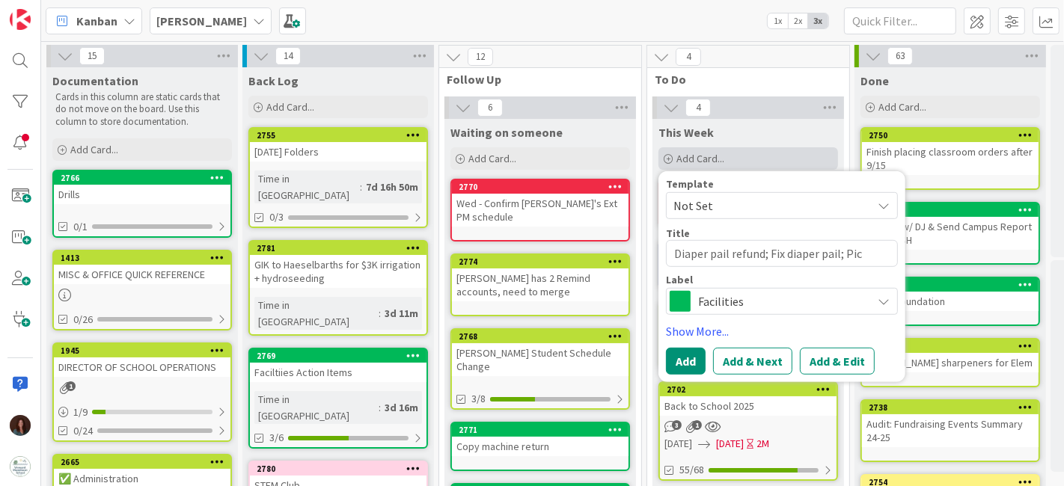
type textarea "x"
type textarea "Diaper pail refund; Fix diaper pail; Pict"
type textarea "x"
type textarea "Diaper pail refund; Fix diaper pail; Pictu"
type textarea "x"
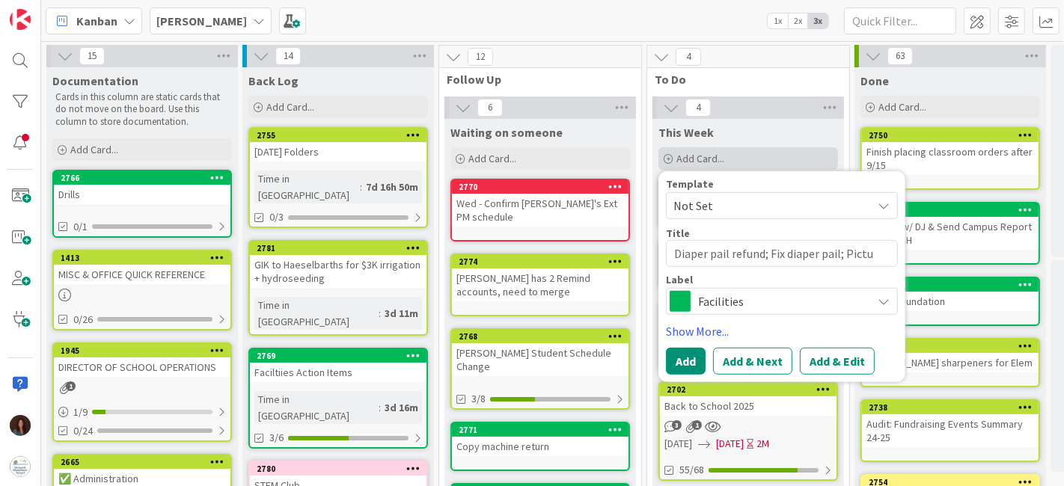
type textarea "Diaper pail refund; Fix diaper pail; Pictur"
type textarea "x"
type textarea "[PERSON_NAME] refund; Fix diaper pail; Picture"
type textarea "x"
type textarea "[PERSON_NAME] refund; Fix diaper pail; Picture"
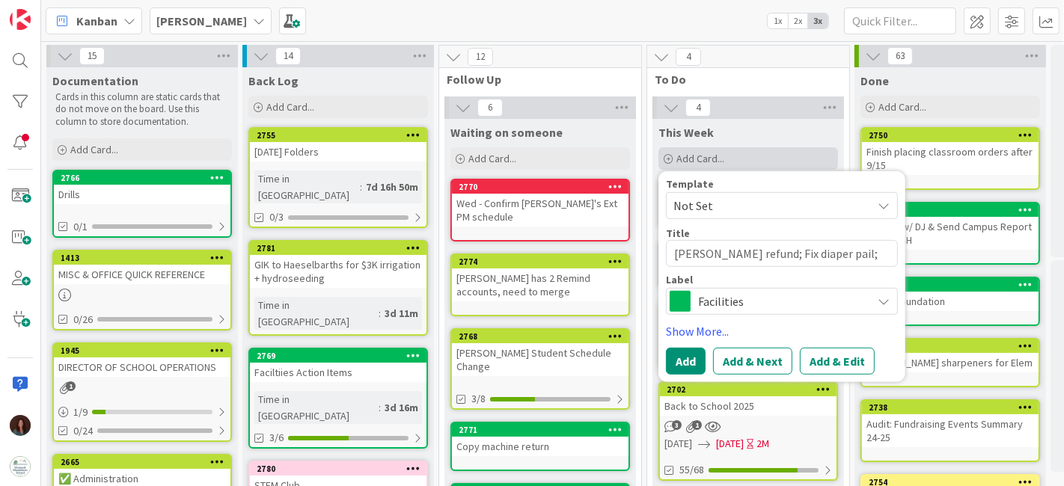
type textarea "x"
type textarea "Diaper pail refund; Fix diaper pail; Picture d"
type textarea "x"
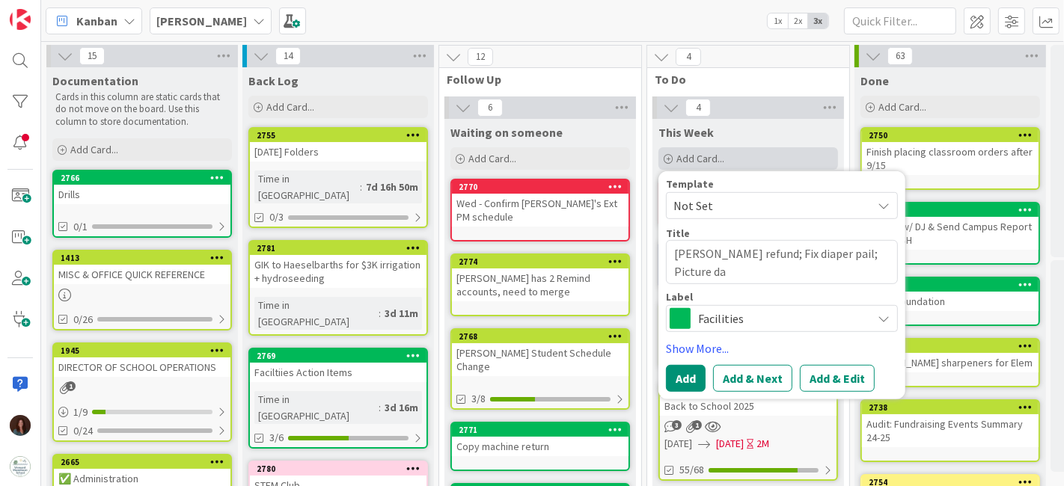
type textarea "[PERSON_NAME] refund; Fix diaper pail; Picture day"
type textarea "x"
type textarea "[PERSON_NAME] refund; Fix diaper pail; Picture day"
type textarea "x"
type textarea "[PERSON_NAME] refund; Fix diaper pail; Picture day s"
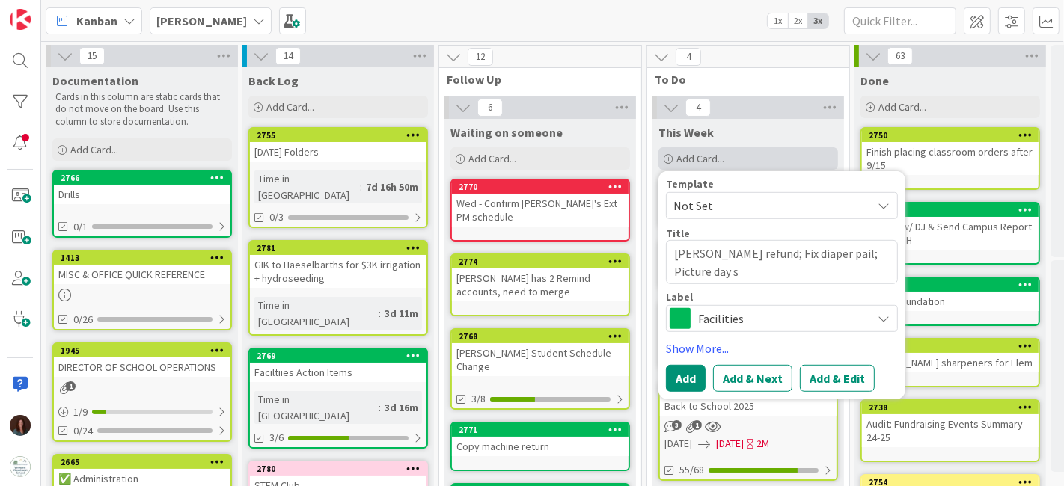
type textarea "x"
type textarea "Diaper pail refund; Fix diaper pail; Picture day se"
type textarea "x"
type textarea "[PERSON_NAME] refund; Fix diaper pail; Picture day set"
type textarea "x"
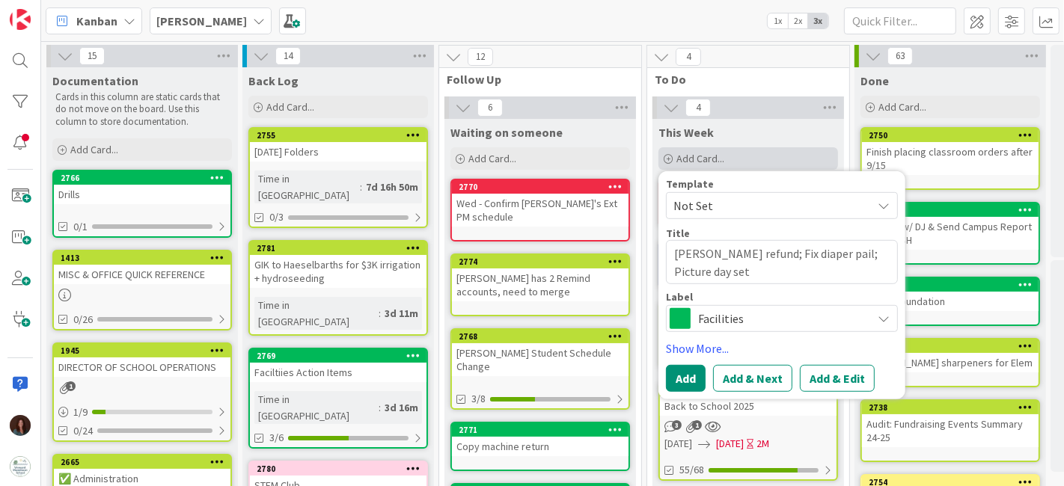
type textarea "[PERSON_NAME] refund; Fix diaper pail; Picture day set u"
type textarea "x"
type textarea "[PERSON_NAME] refund; Fix diaper pail; Picture day set up"
type textarea "x"
type textarea "[PERSON_NAME] refund; Fix diaper pail; Picture day set up;"
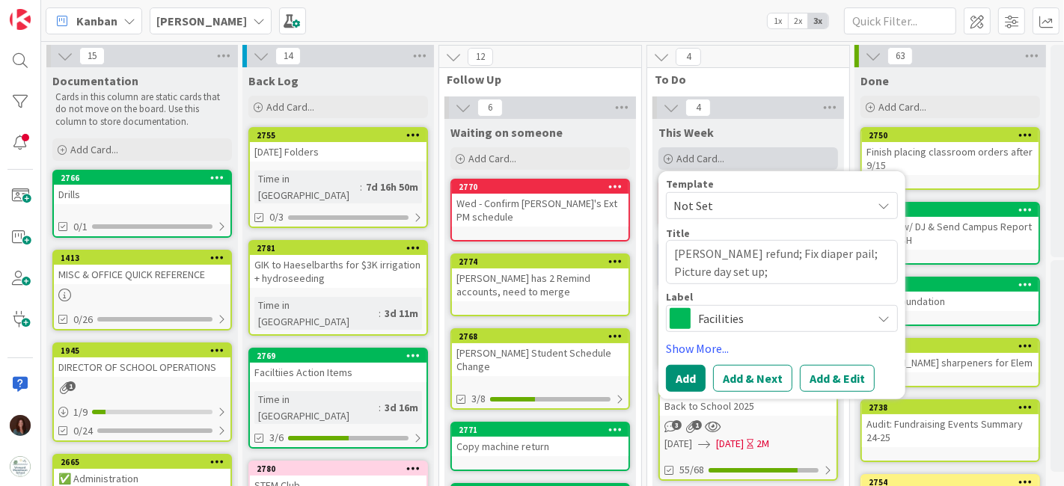
type textarea "x"
type textarea "[PERSON_NAME] refund; Fix diaper pail; Picture day set up;"
type textarea "x"
type textarea "[PERSON_NAME] refund; Fix diaper pail; Picture day set up; C"
type textarea "x"
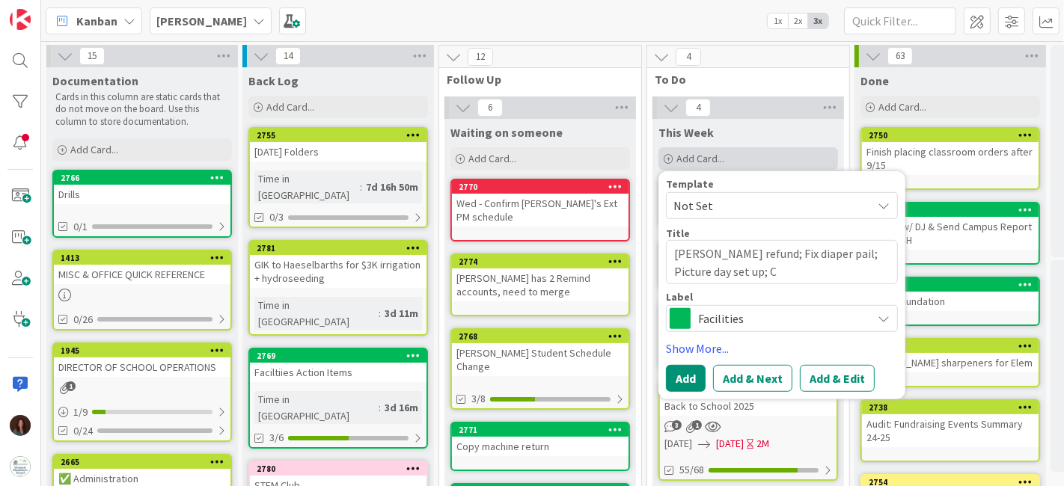
type textarea "Diaper pail refund; Fix diaper pail; Picture day set up; CS"
type textarea "x"
type textarea "[PERSON_NAME] refund; Fix diaper pail; Picture day set up; CSL"
type textarea "x"
type textarea "[PERSON_NAME] refund; Fix diaper pail; Picture day set up; CSL"
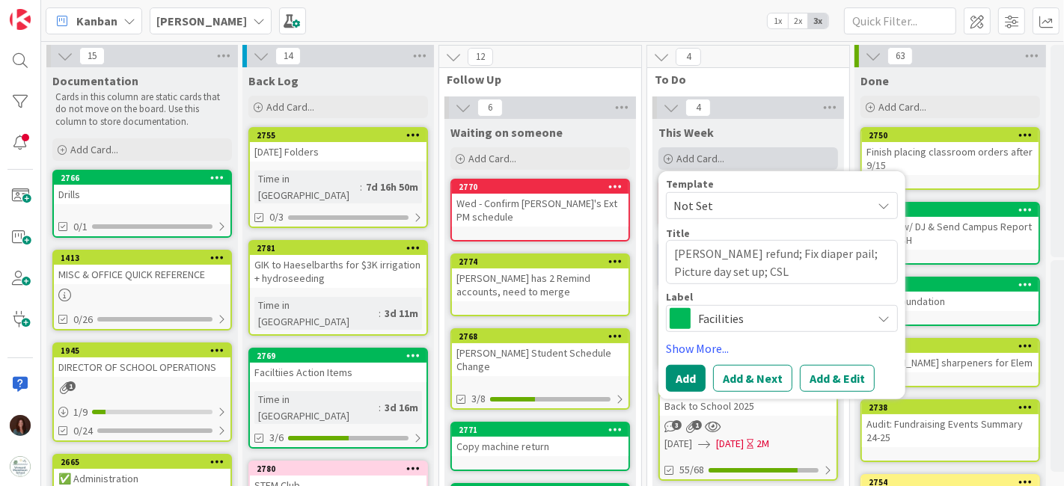
type textarea "x"
type textarea "Diaper pail refund; Fix diaper pail; Picture day set up; CSL cl"
type textarea "x"
type textarea "[PERSON_NAME] refund; Fix diaper pail; Picture day set up; CSL cla"
type textarea "x"
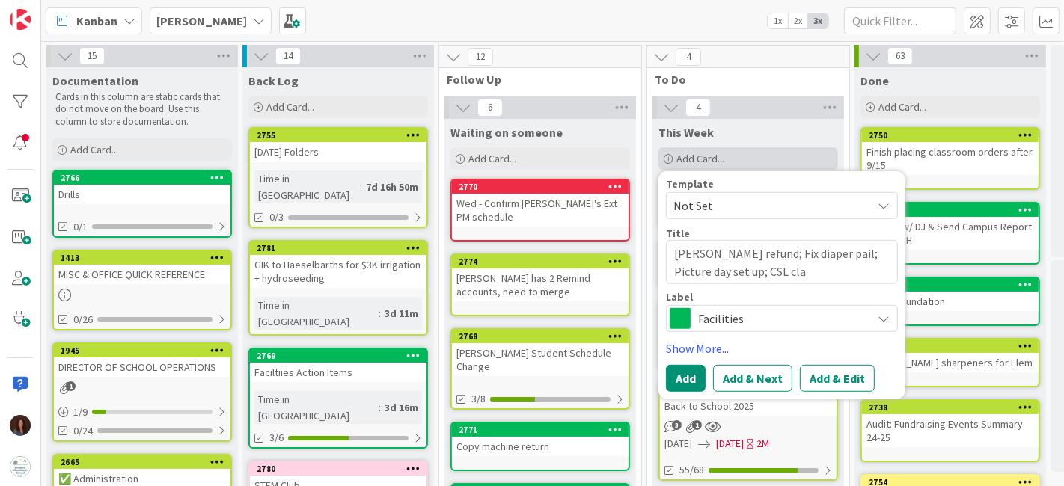
type textarea "[PERSON_NAME] refund; Fix diaper pail; Picture day set up; CSL clas"
type textarea "x"
type textarea "[PERSON_NAME] refund; Fix diaper pail; Picture day set up; CSL class"
type textarea "x"
type textarea "Diaper pail refund; Fix diaper pail; Picture day set up; CSL class;"
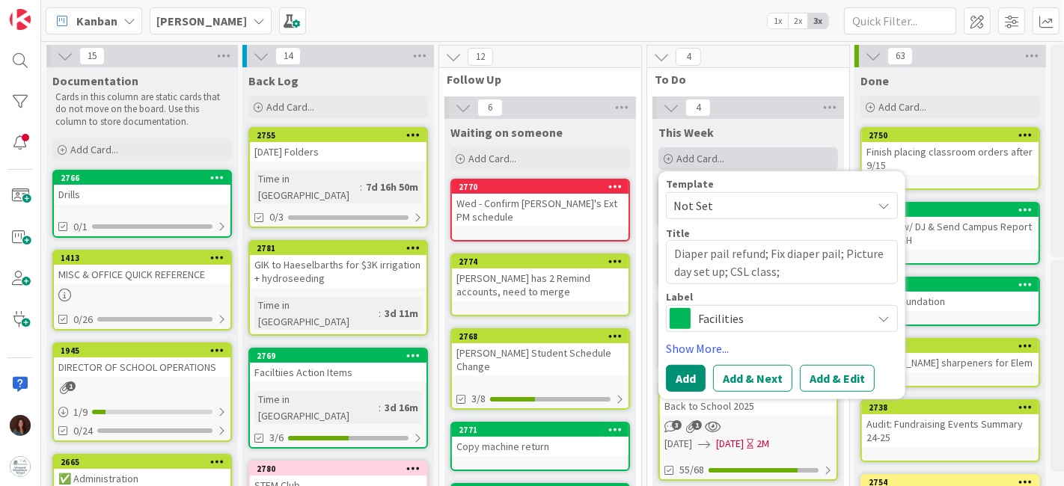
type textarea "x"
type textarea "Diaper pail refund; Fix diaper pail; Picture day set up; CSL class;"
type textarea "x"
type textarea "[PERSON_NAME] refund; Fix diaper pail; Picture day set up; CSL class; M"
type textarea "x"
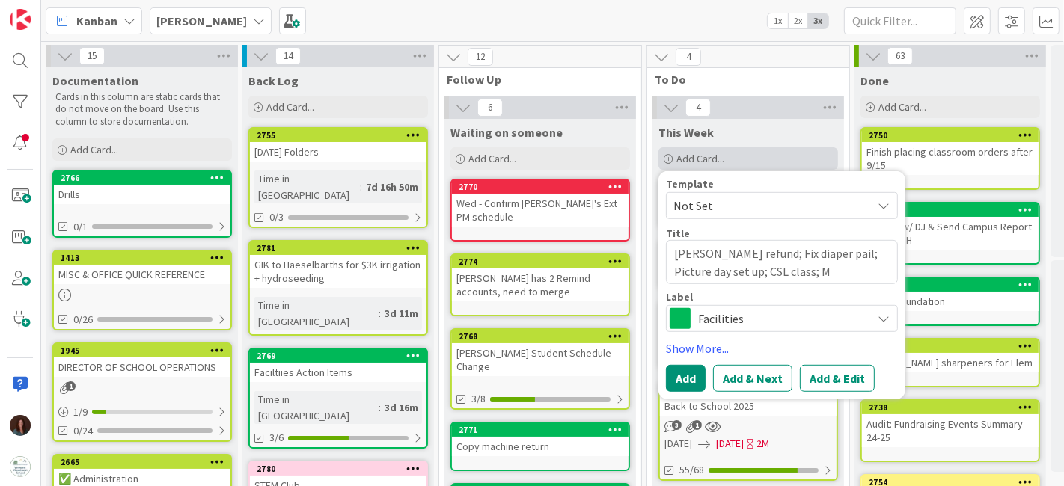
type textarea "Diaper pail refund; Fix diaper pail; Picture day set up; CSL class; Ma"
type textarea "x"
type textarea "[PERSON_NAME] refund; Fix diaper pail; Picture day set up; CSL class; Man"
type textarea "x"
type textarea "Diaper pail refund; Fix diaper pail; Picture day set up; CSL class; Mand"
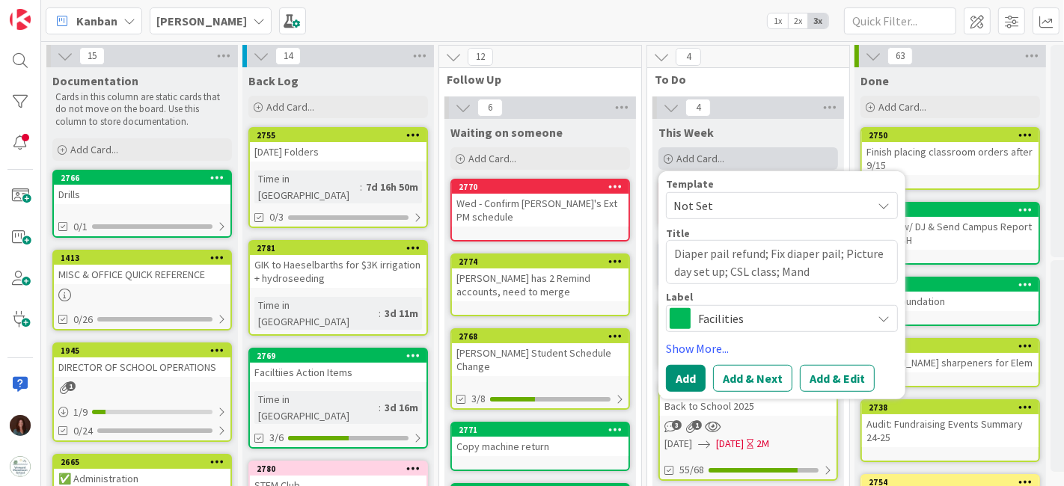
type textarea "x"
type textarea "Diaper pail refund; Fix diaper pail; Picture day set up; CSL class; Manda"
type textarea "x"
type textarea "[PERSON_NAME] refund; Fix diaper pail; Picture day set up; CSL class; Mandat"
type textarea "x"
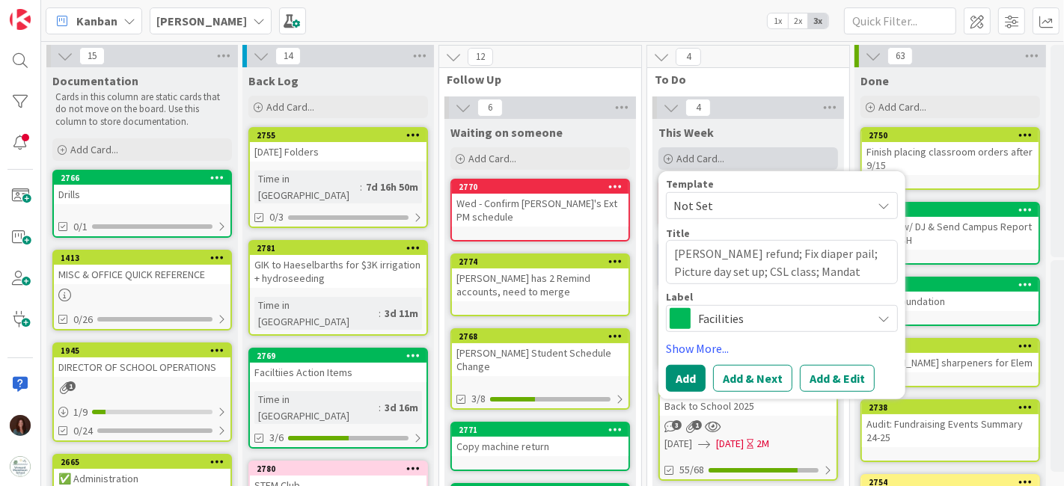
type textarea "Diaper pail refund; Fix diaper pail; Picture day set up; CSL class; Mandate"
type textarea "x"
type textarea "Diaper pail refund; Fix diaper pail; Picture day set up; CSL class; Mandated"
type textarea "x"
type textarea "Diaper pail refund; Fix diaper pail; Picture day set up; CSL class; Mandated"
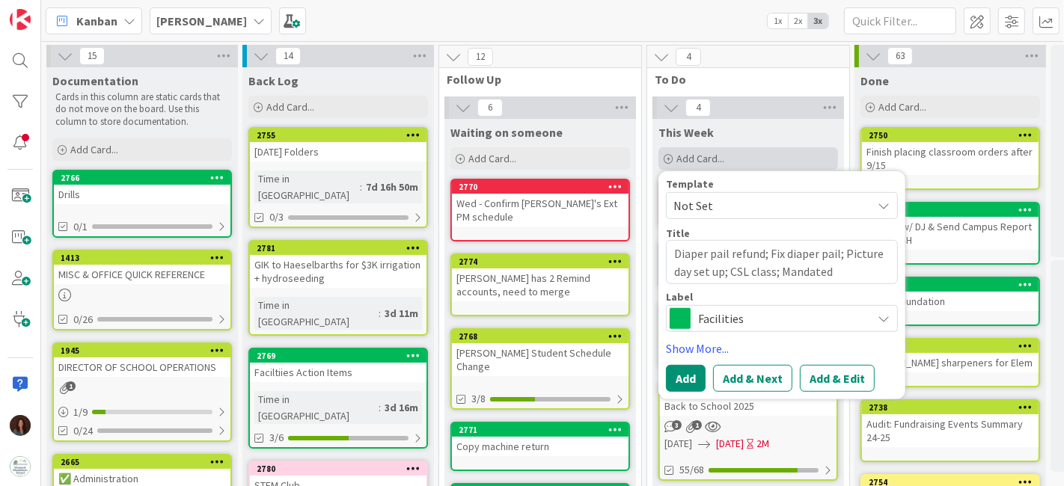
type textarea "x"
type textarea "Diaper pail refund; Fix diaper pail; Picture day set up; CSL class; Mandated Re"
type textarea "x"
type textarea "[PERSON_NAME] refund; Fix diaper pail; Picture day set up; CSL class; Mandated …"
type textarea "x"
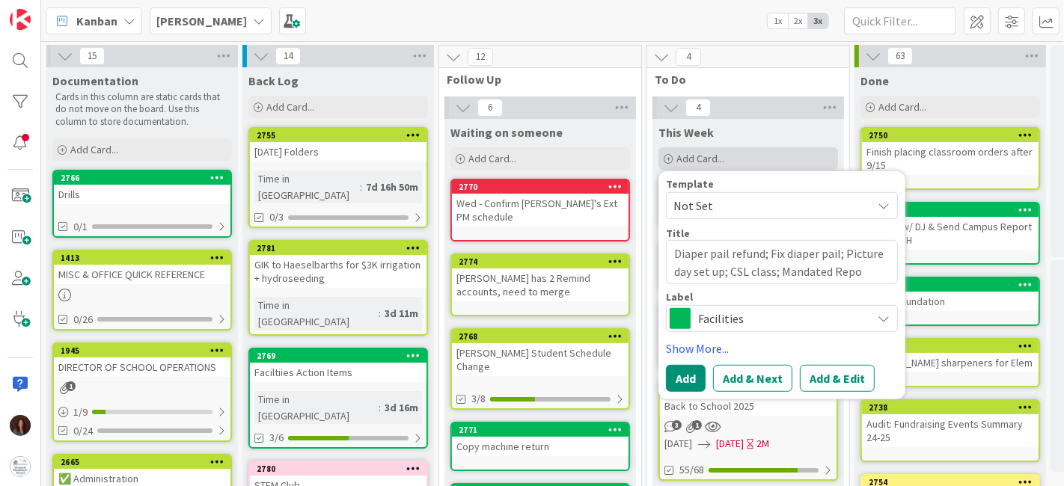
type textarea "[PERSON_NAME] refund; Fix diaper pail; Picture day set up; CSL class; Mandated …"
type textarea "x"
type textarea "Diaper pail refund; Fix diaper pail; Picture day set up; CSL class; Mandated Re…"
type textarea "x"
type textarea "Diaper pail refund; Fix diaper pail; Picture day set up; CSL class; Mandated Re…"
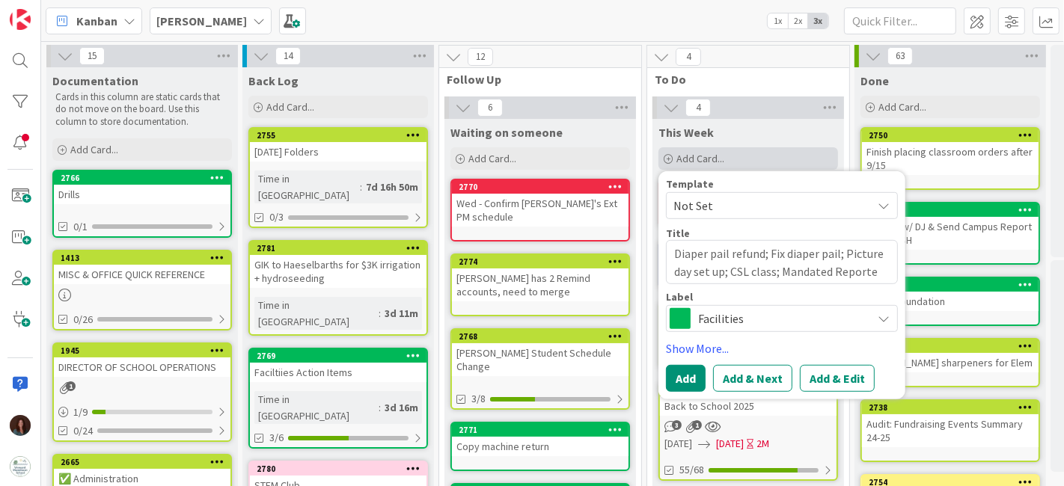
type textarea "x"
type textarea "[PERSON_NAME] refund; Fix diaper pail; Picture day set up; CSL class; Mandated …"
click at [693, 322] on div "Facilities" at bounding box center [782, 318] width 232 height 27
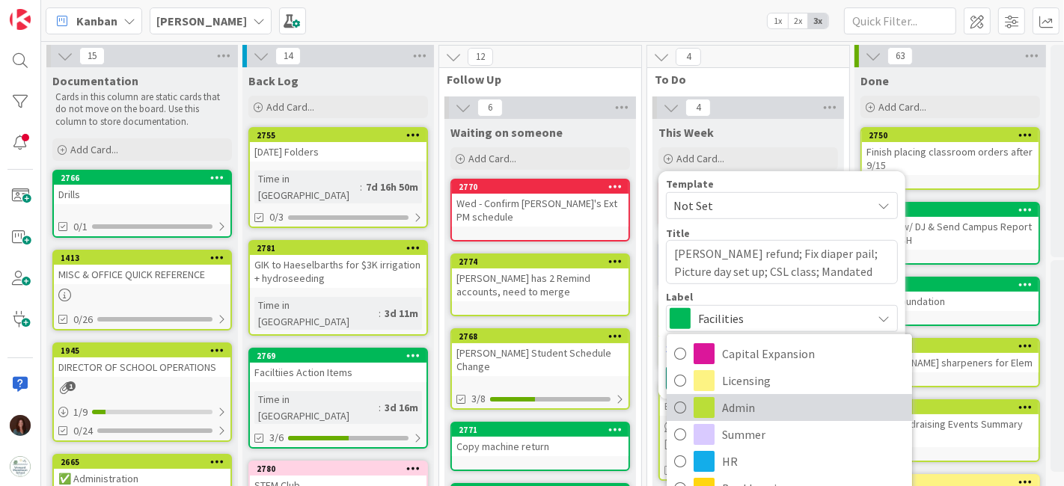
click at [756, 397] on span "Admin" at bounding box center [813, 408] width 183 height 22
type textarea "x"
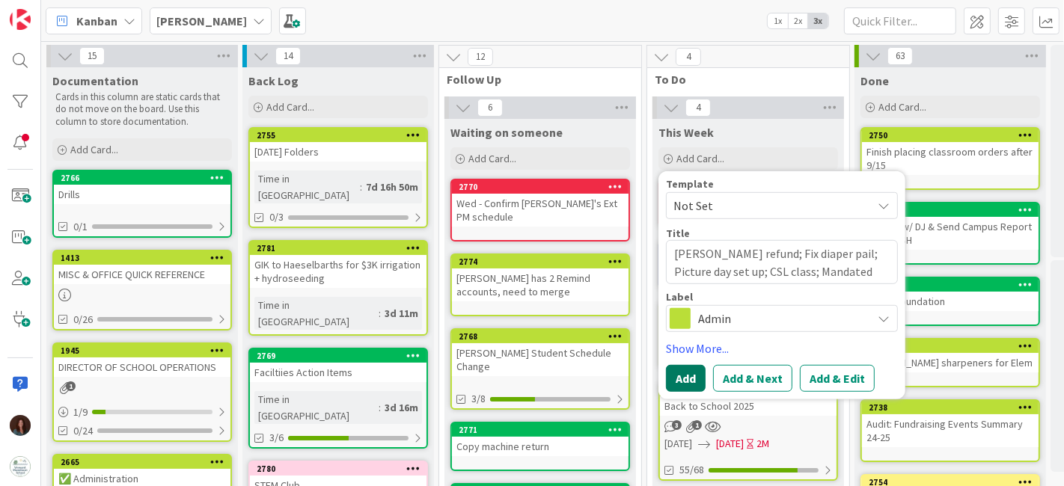
click at [682, 374] on button "Add" at bounding box center [686, 378] width 40 height 27
